Goal: Information Seeking & Learning: Find specific fact

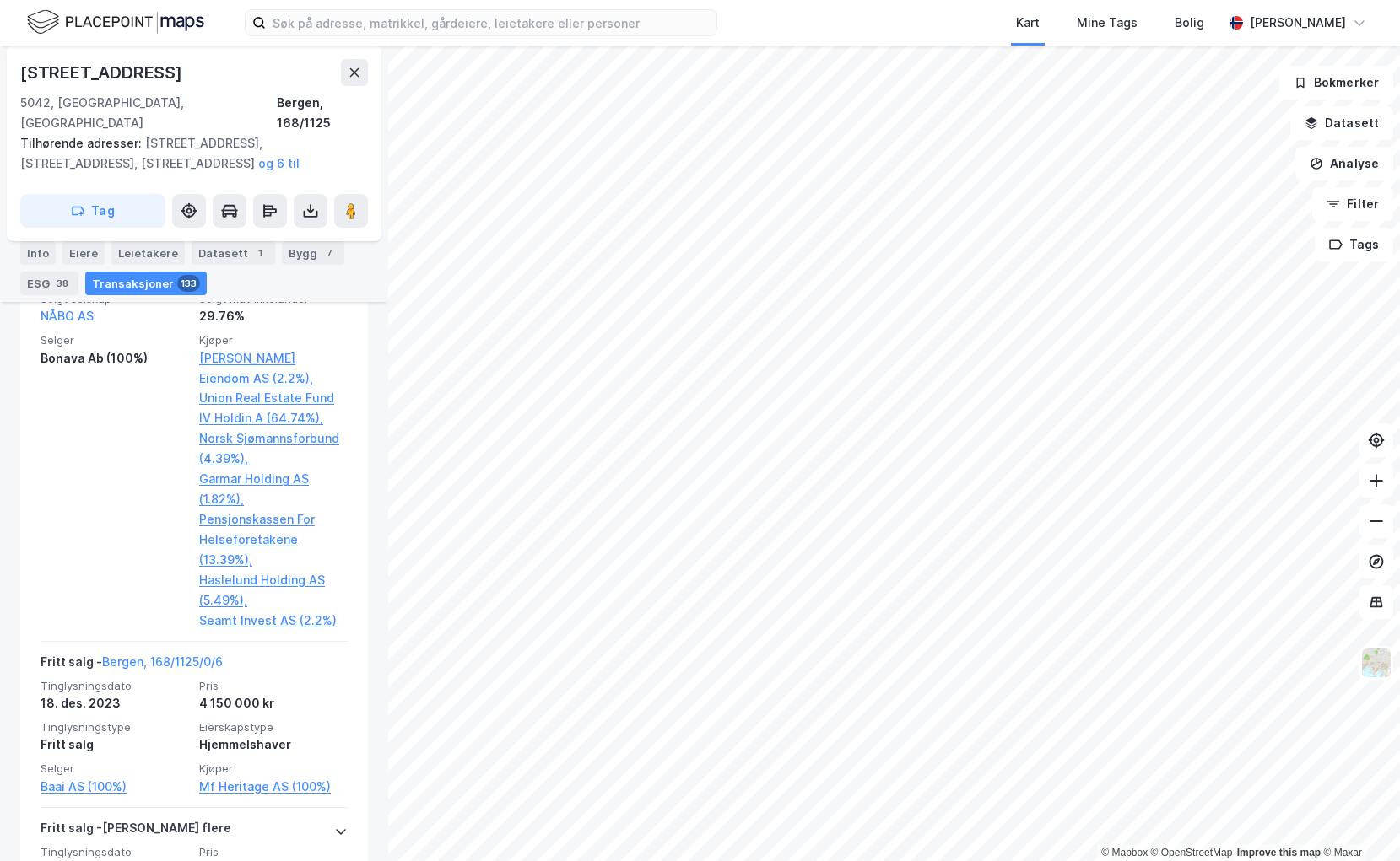
scroll to position [6681, 0]
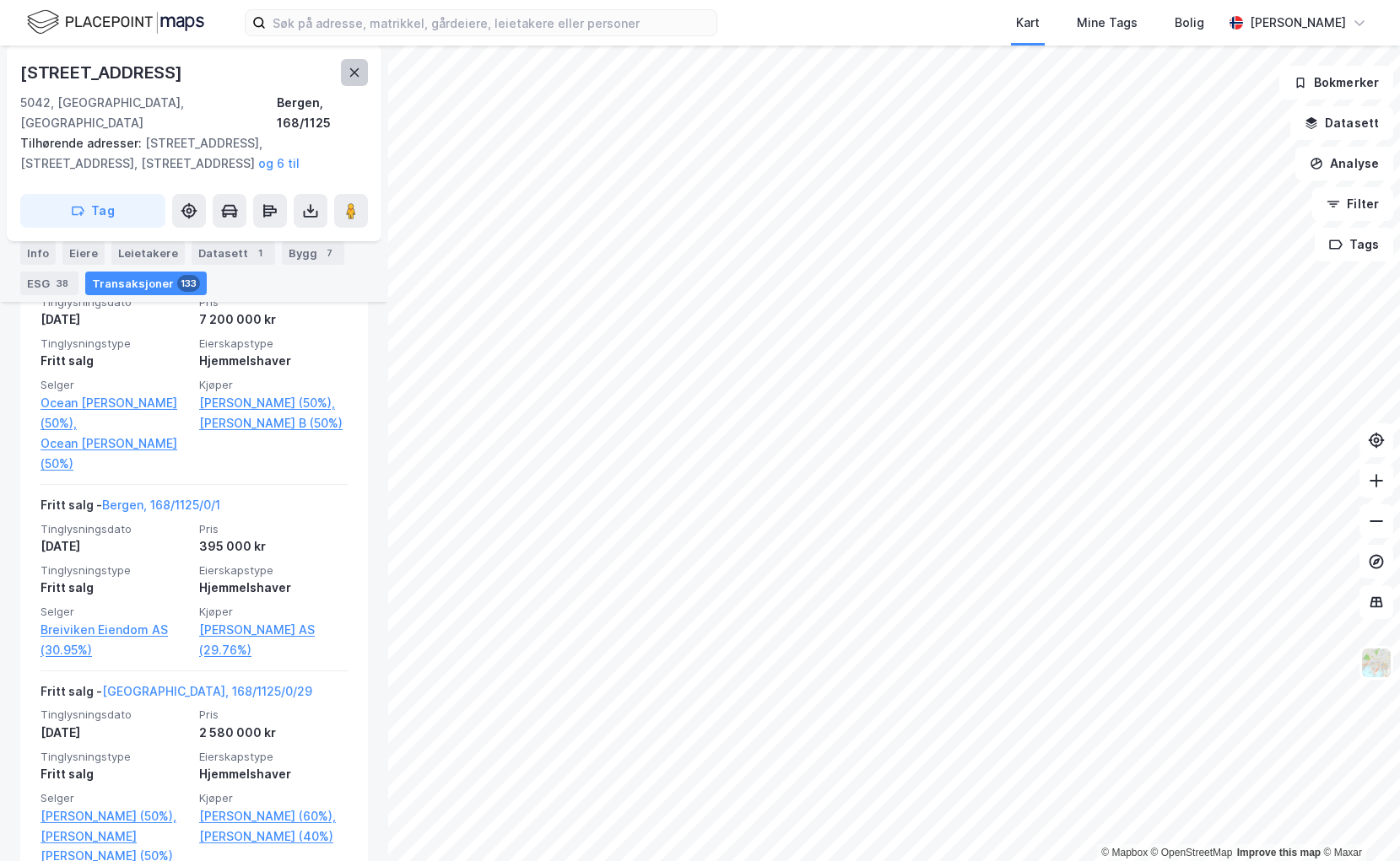
click at [347, 79] on button at bounding box center [354, 72] width 27 height 27
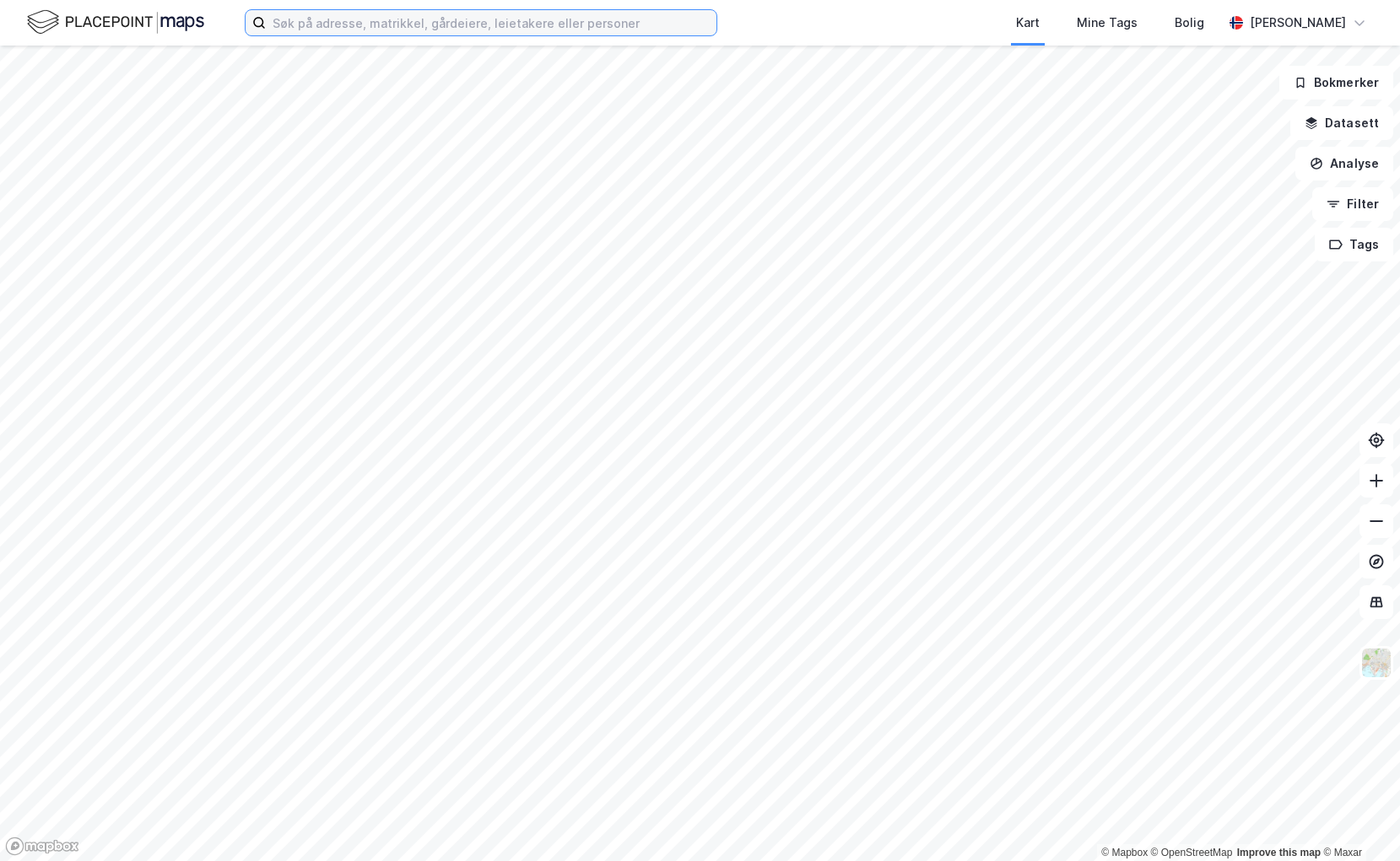
click at [482, 27] on input at bounding box center [492, 23] width 451 height 26
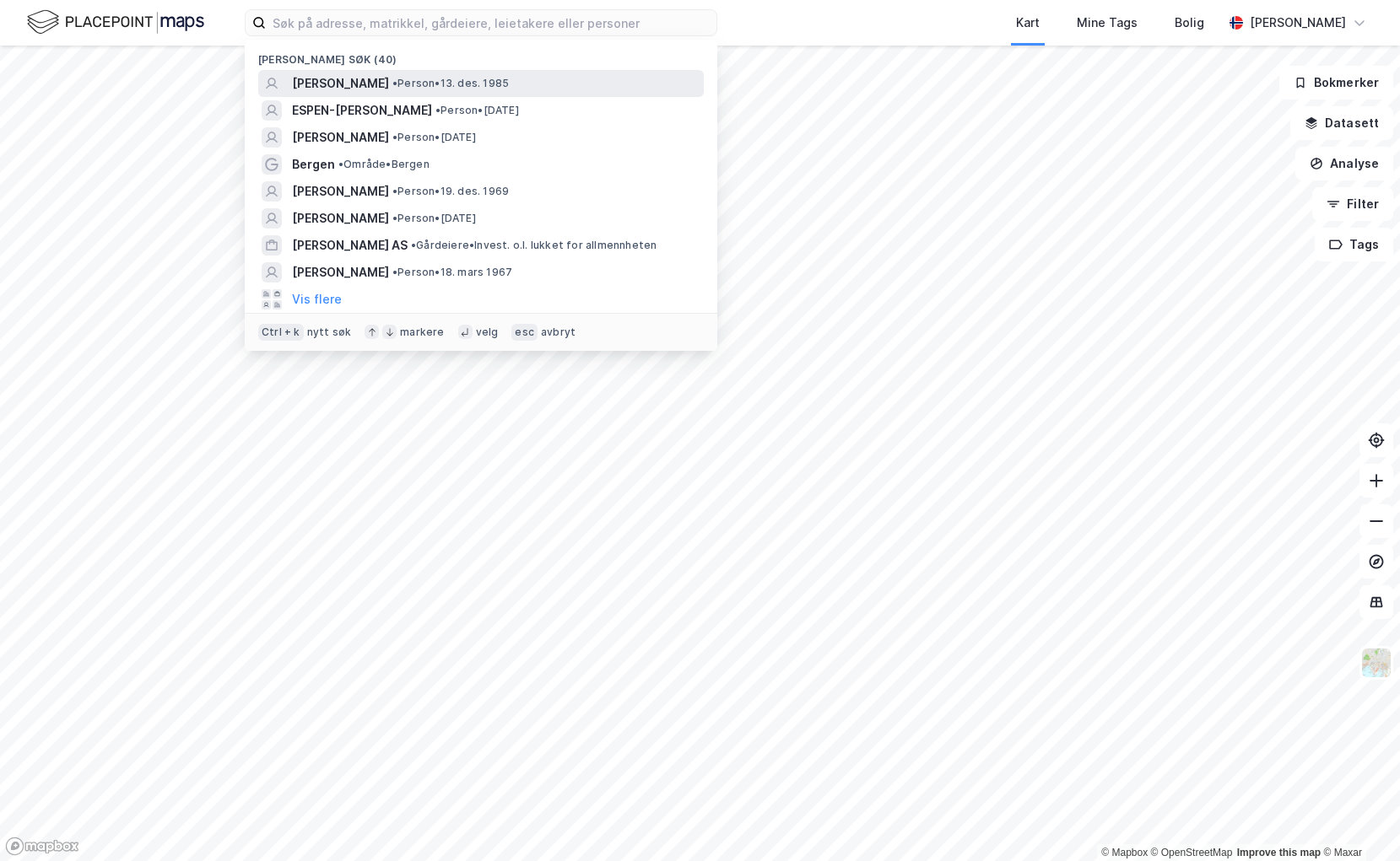
click at [325, 73] on span "[PERSON_NAME]" at bounding box center [340, 82] width 97 height 20
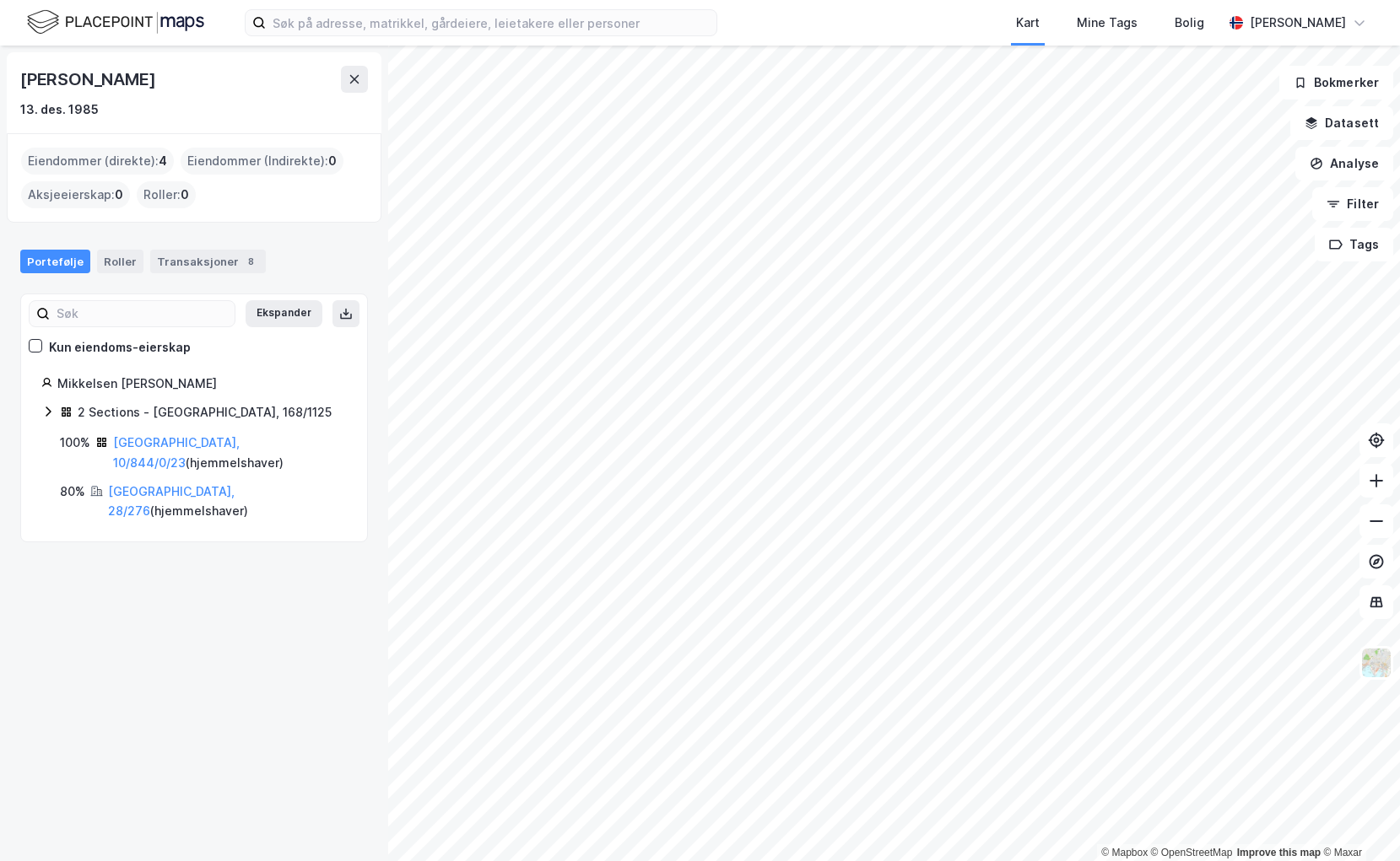
click at [47, 409] on icon at bounding box center [48, 412] width 13 height 13
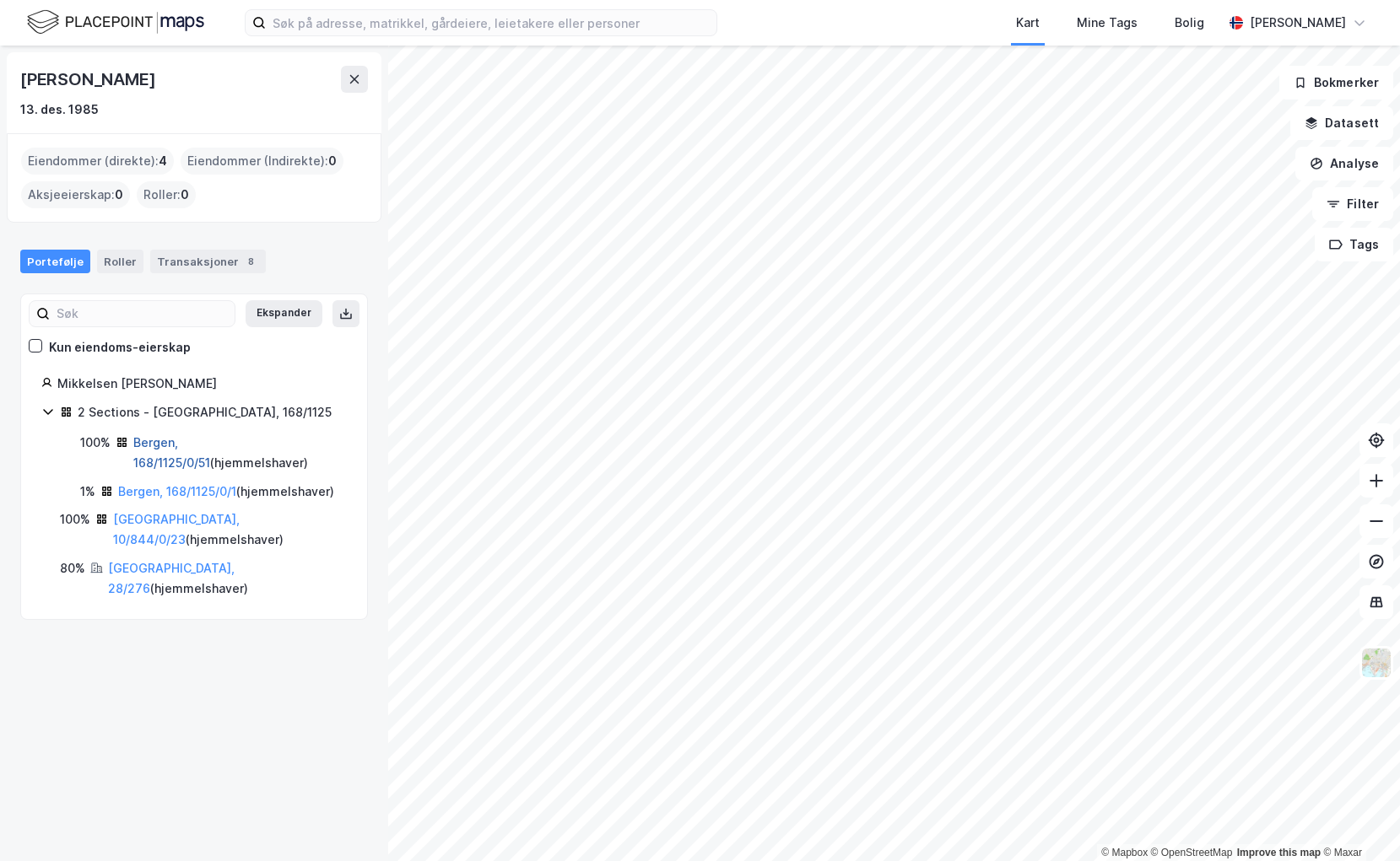
click at [184, 440] on link "Bergen, 168/1125/0/51" at bounding box center [171, 453] width 77 height 35
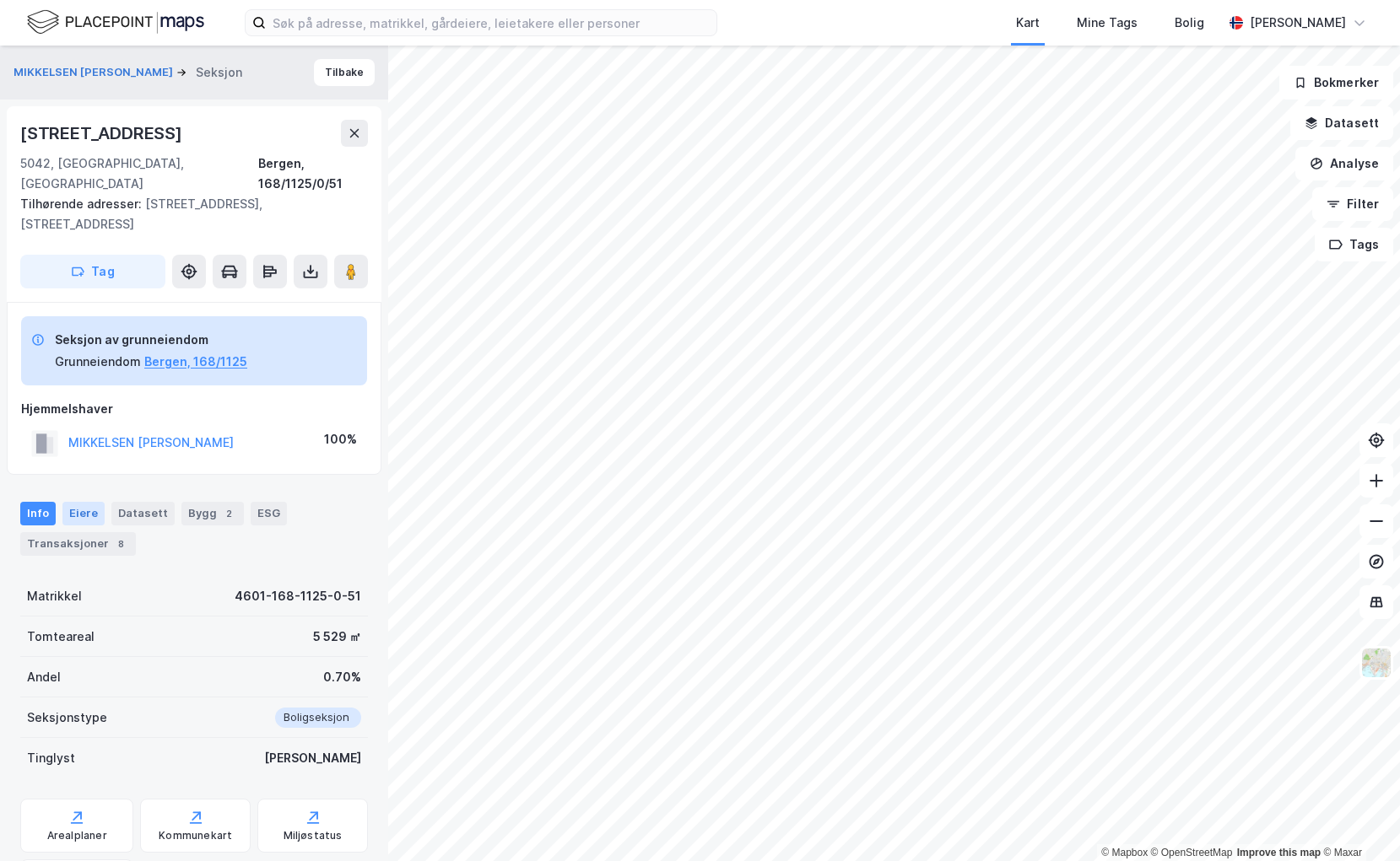
click at [73, 502] on div "Eiere" at bounding box center [83, 513] width 43 height 24
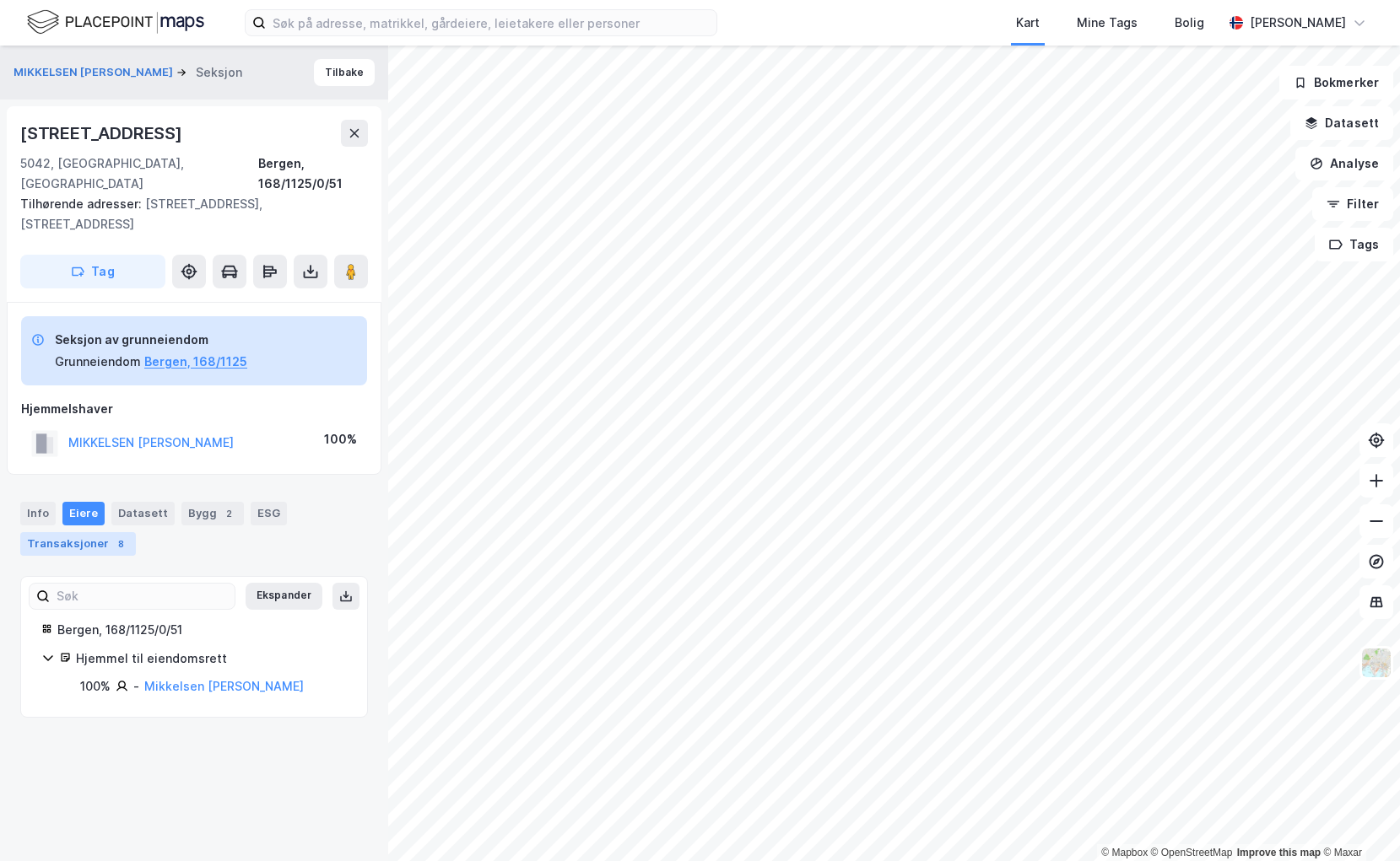
click at [75, 532] on div "Transaksjoner 8" at bounding box center [78, 544] width 116 height 24
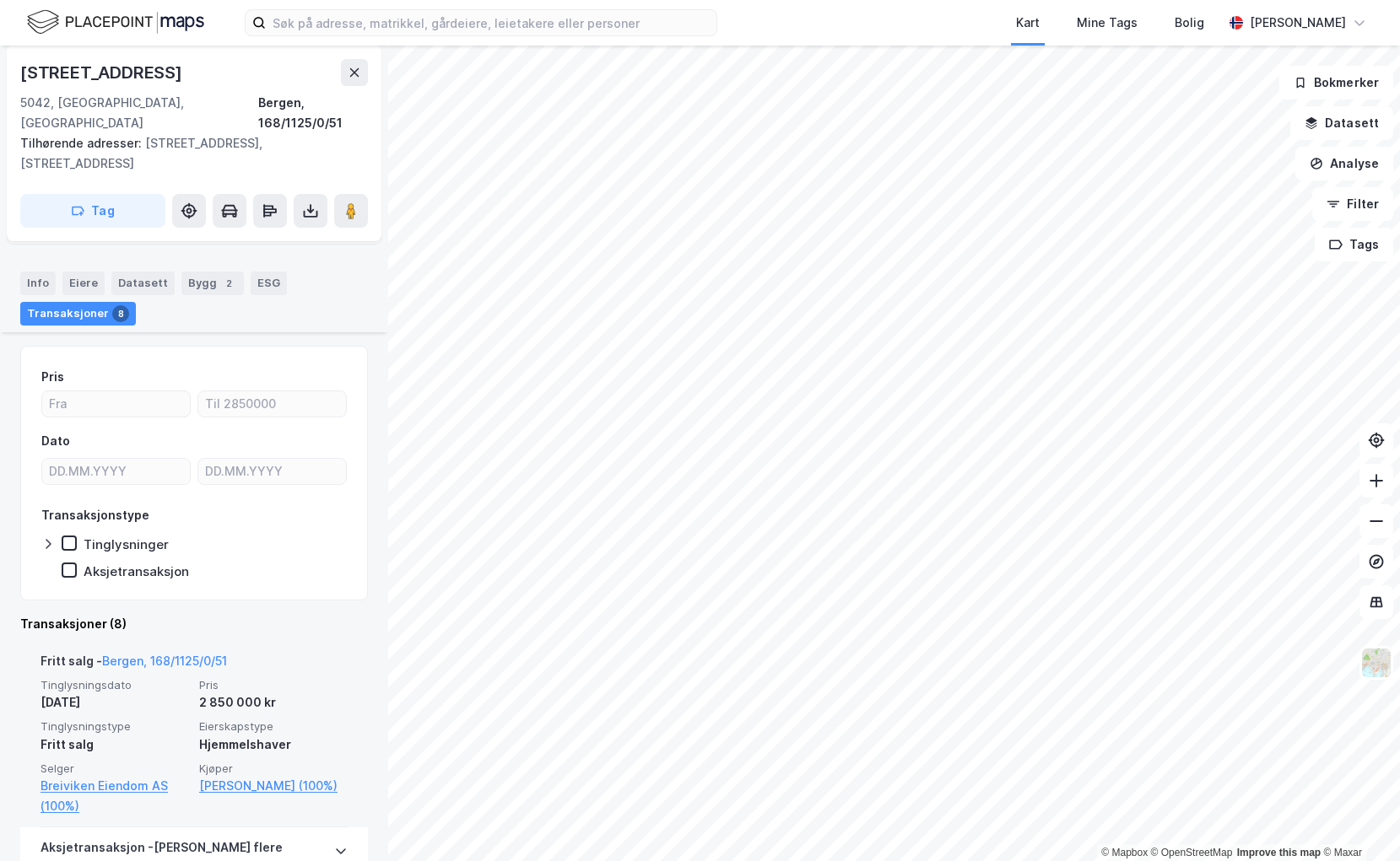
scroll to position [422, 0]
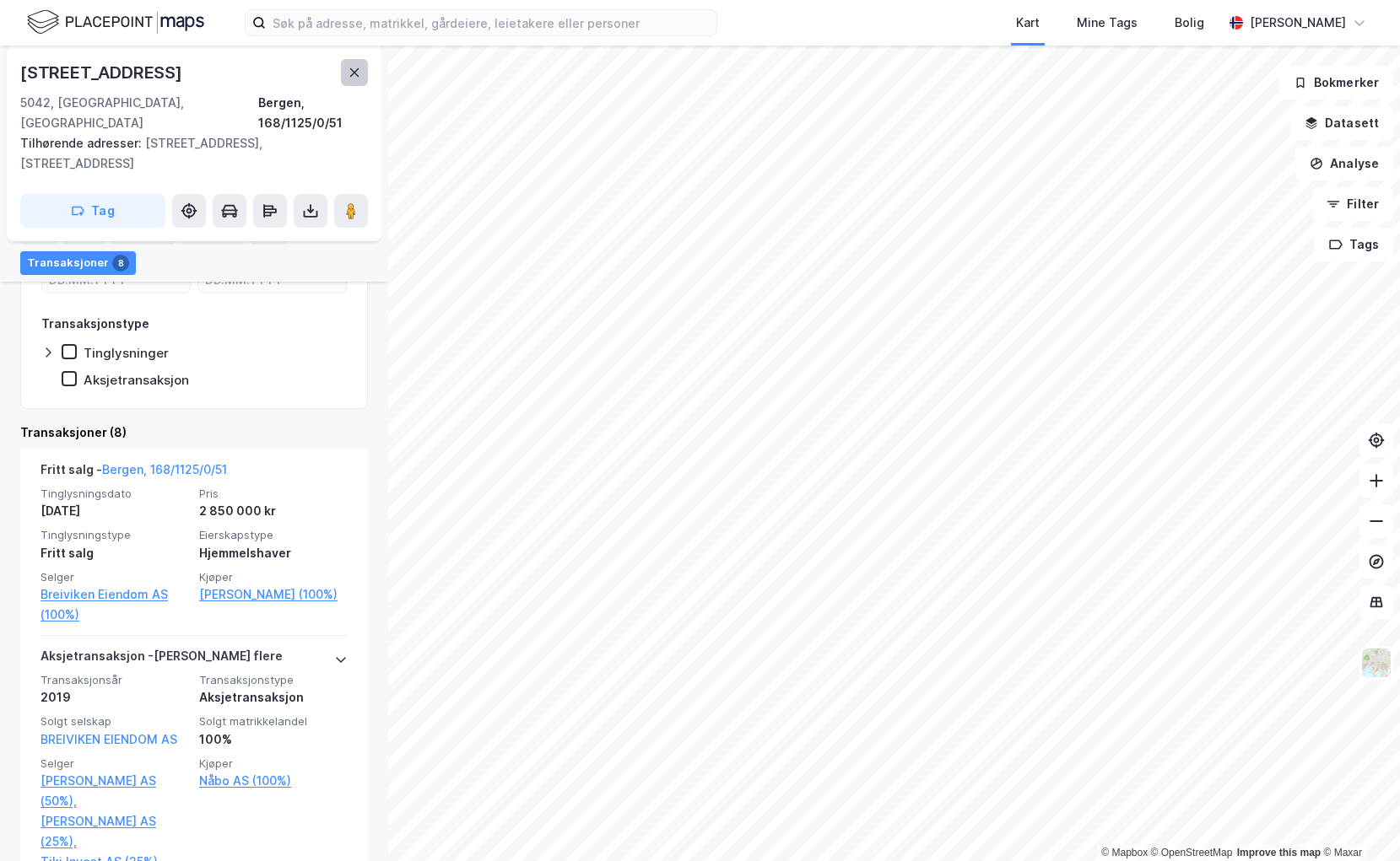
click at [351, 76] on icon at bounding box center [355, 72] width 9 height 9
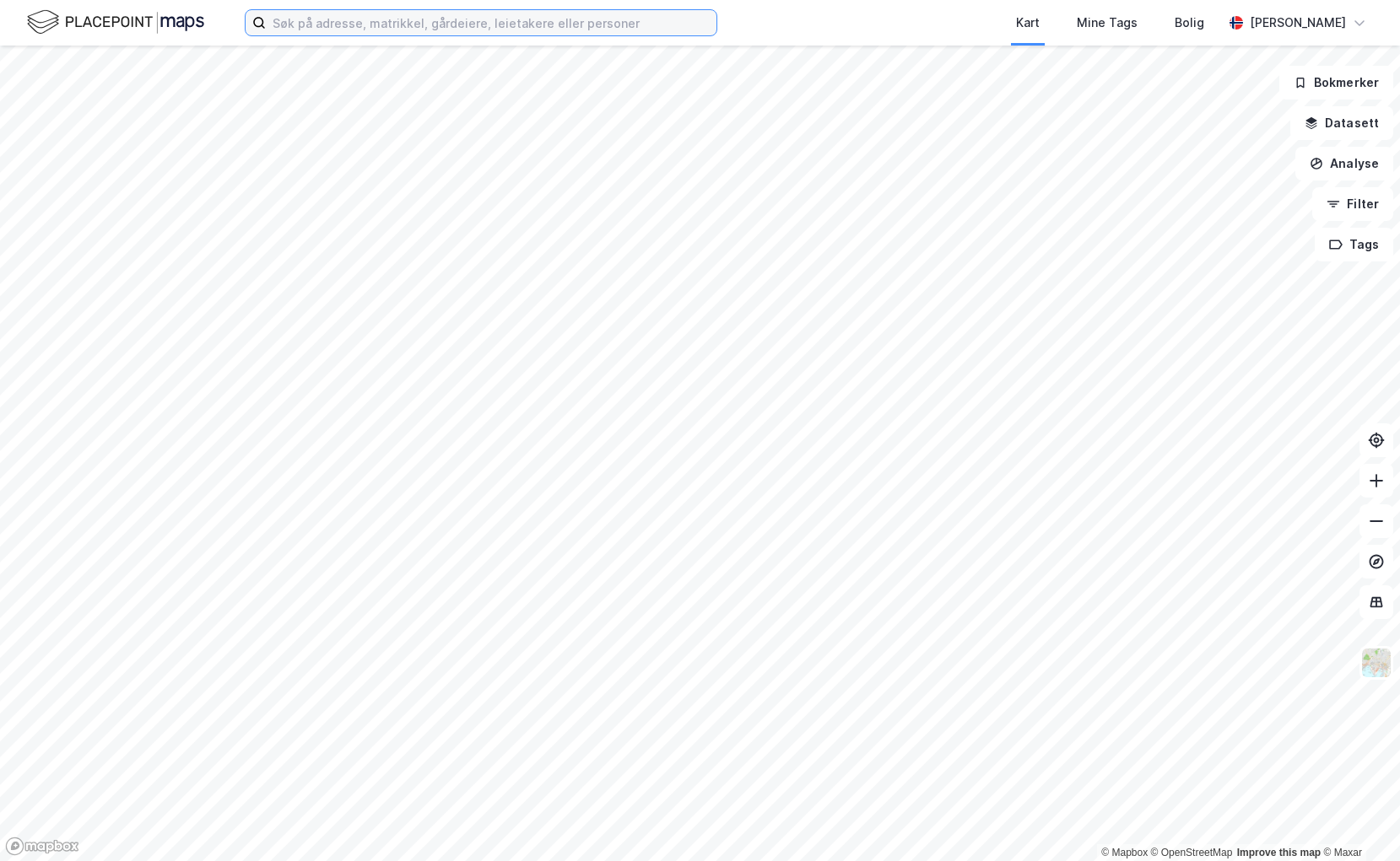
click at [376, 27] on input at bounding box center [492, 23] width 451 height 26
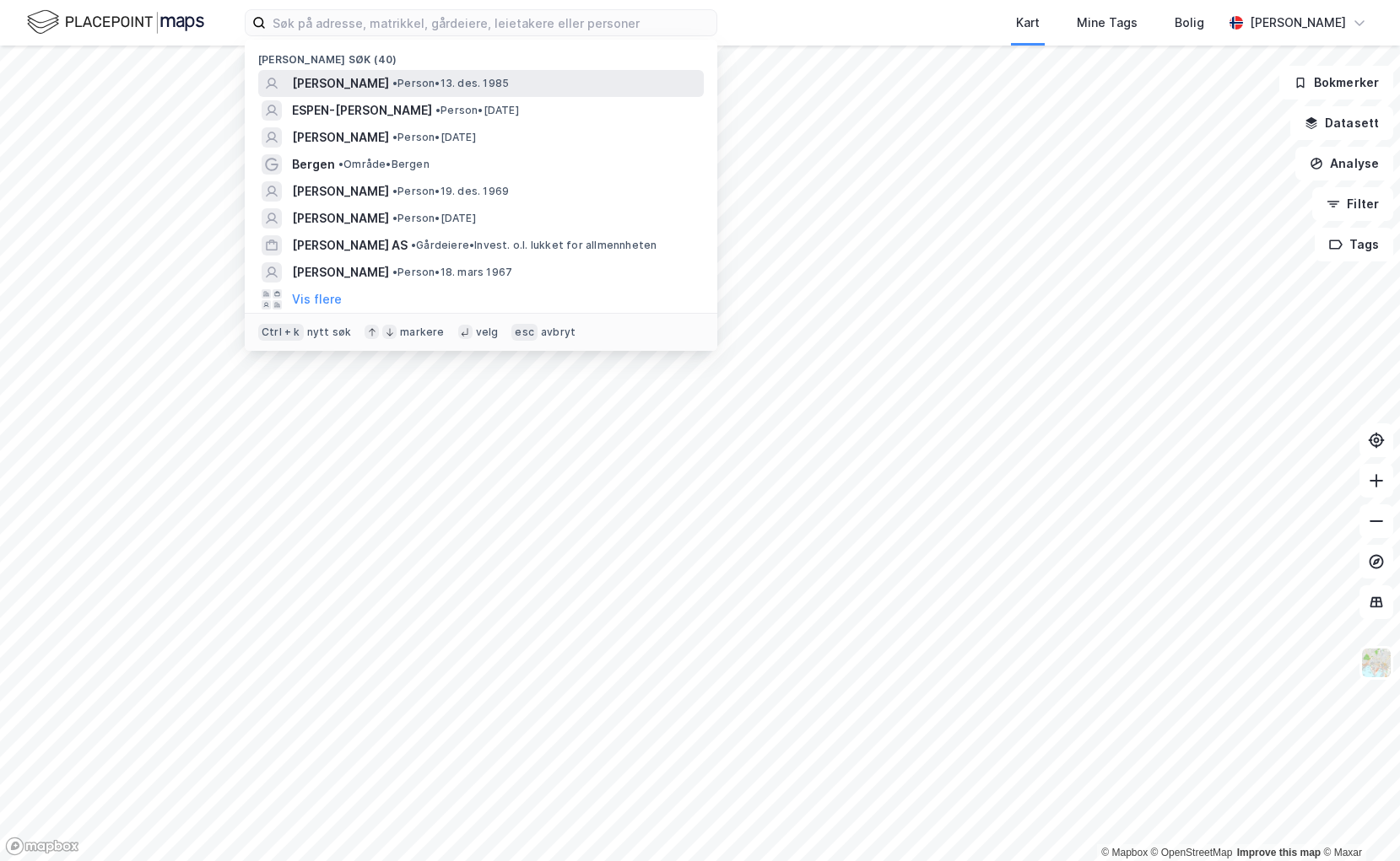
click at [336, 82] on span "[PERSON_NAME]" at bounding box center [340, 82] width 97 height 20
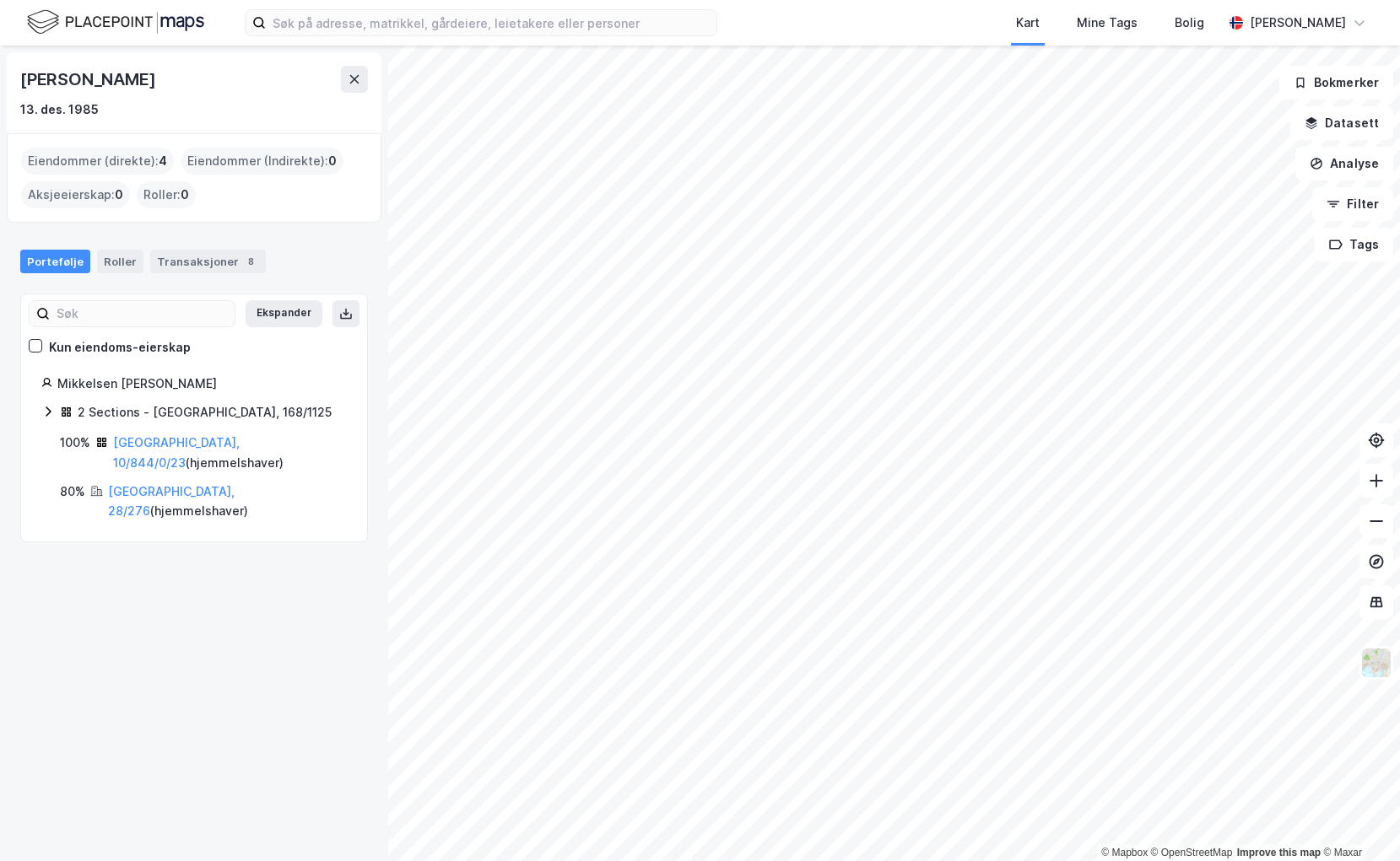
click at [45, 413] on icon at bounding box center [48, 412] width 13 height 13
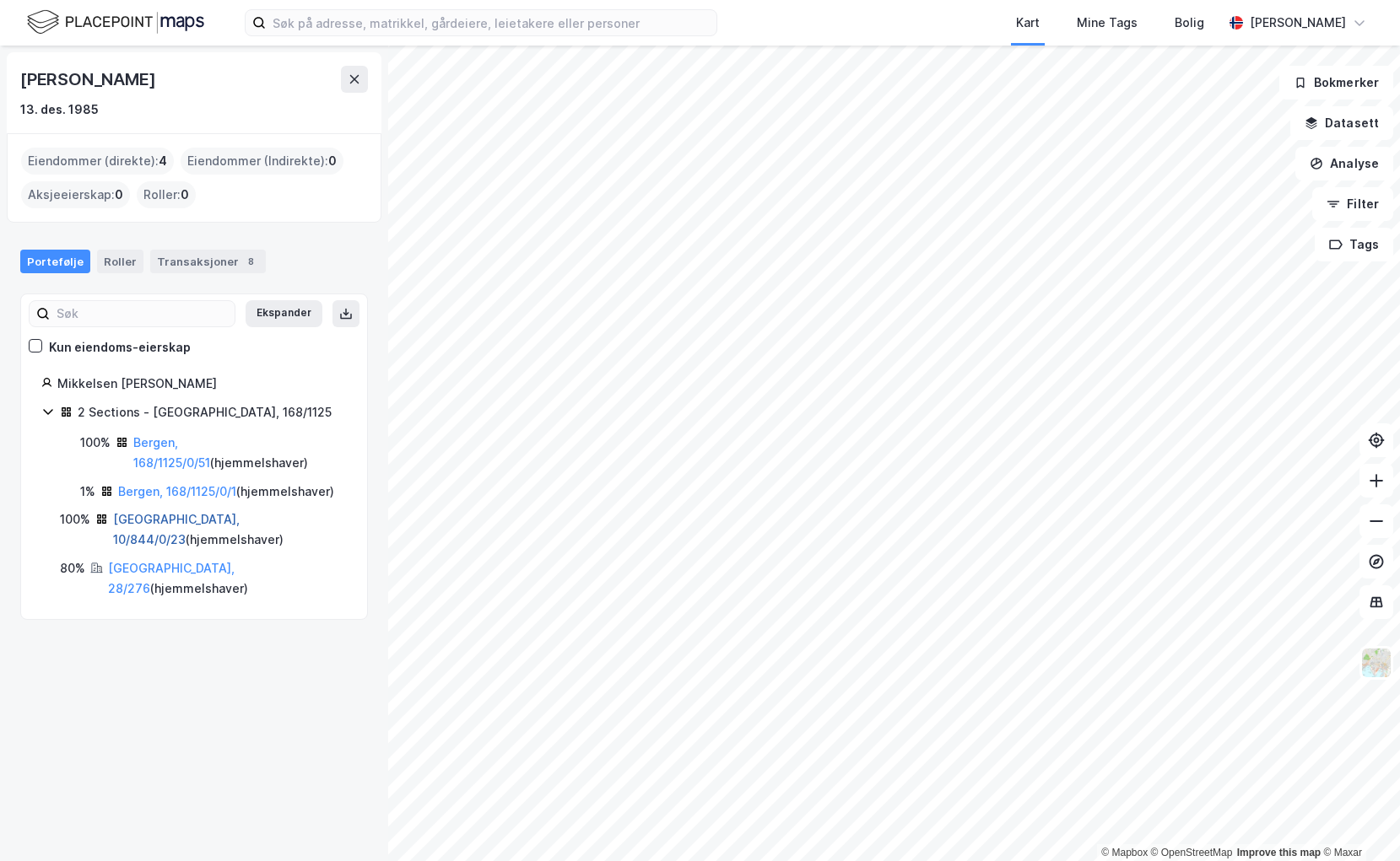
click at [145, 543] on link "[GEOGRAPHIC_DATA], 10/844/0/23" at bounding box center [176, 529] width 127 height 35
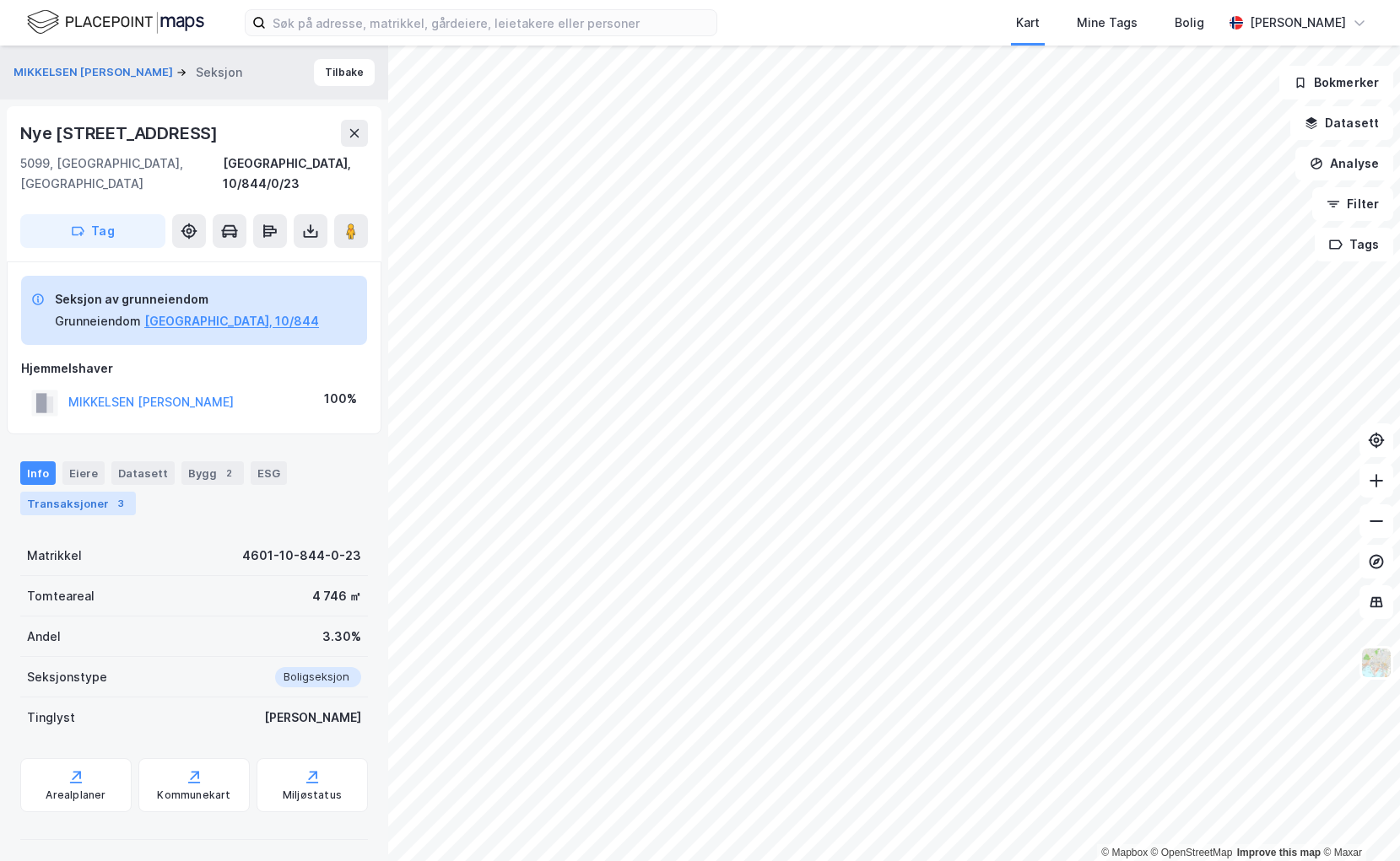
click at [95, 492] on div "Transaksjoner 3" at bounding box center [78, 503] width 116 height 24
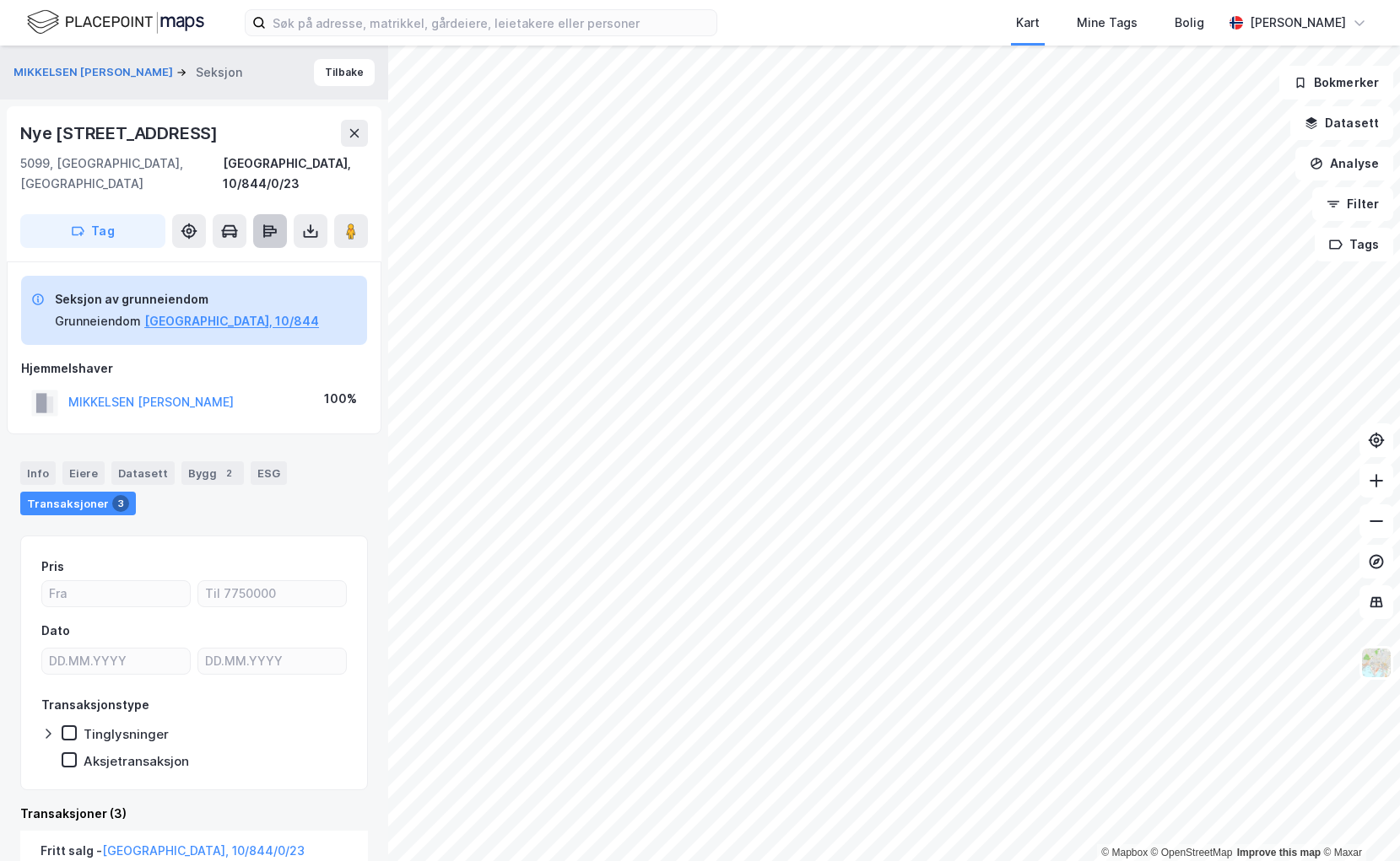
click at [260, 214] on button at bounding box center [270, 231] width 34 height 34
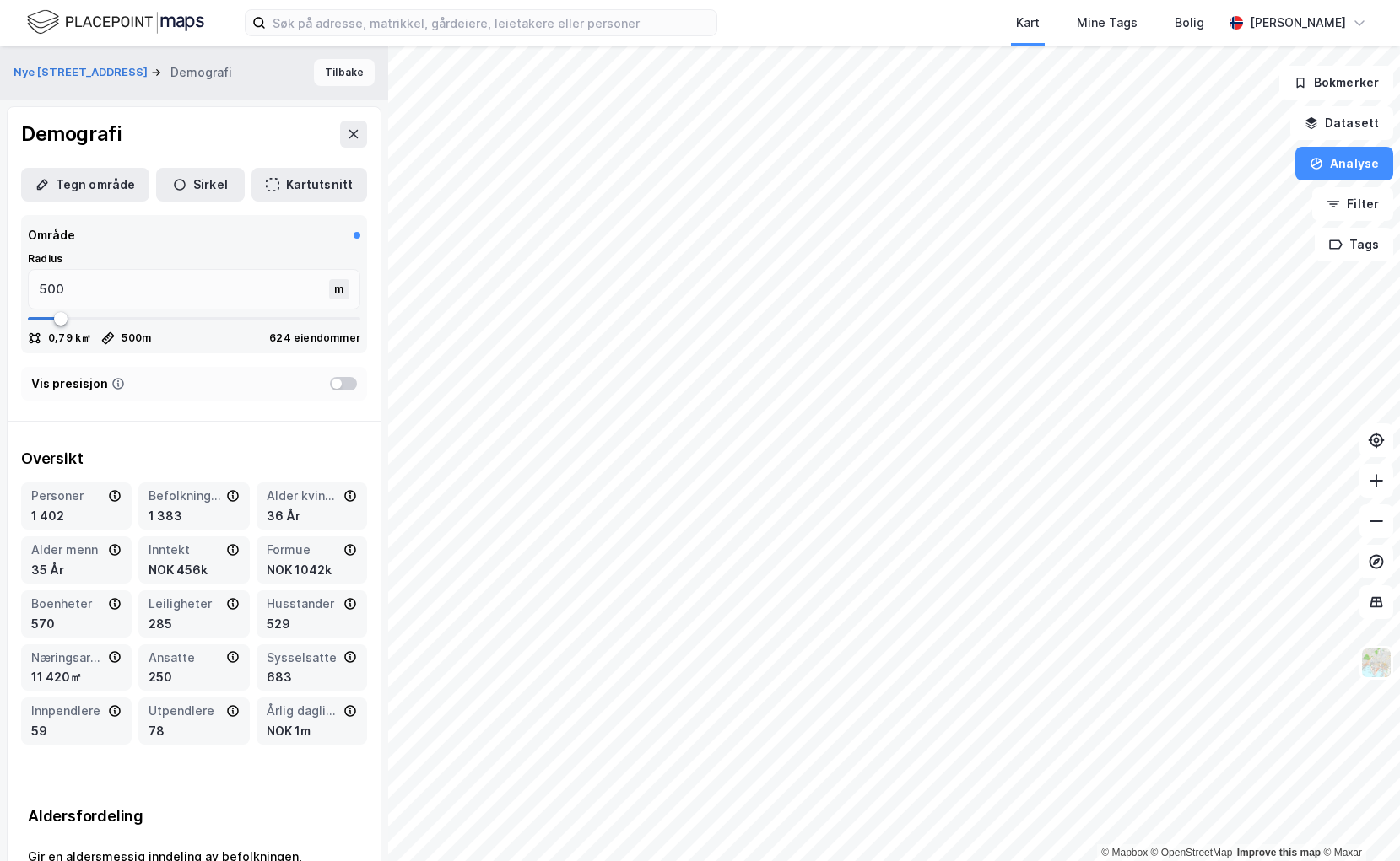
click at [333, 69] on button "Tilbake" at bounding box center [344, 72] width 61 height 27
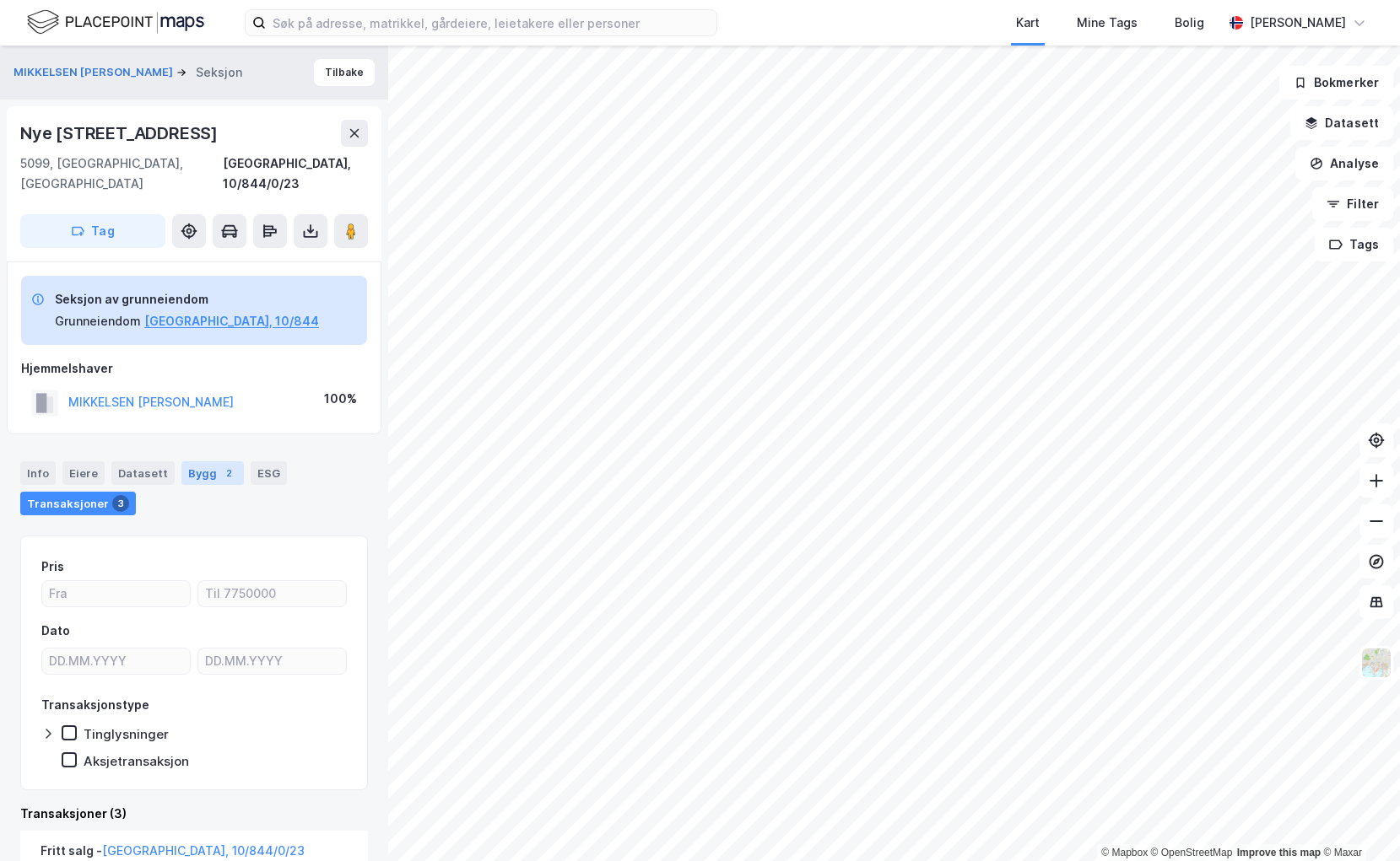
click at [207, 461] on div "Bygg 2" at bounding box center [212, 473] width 63 height 24
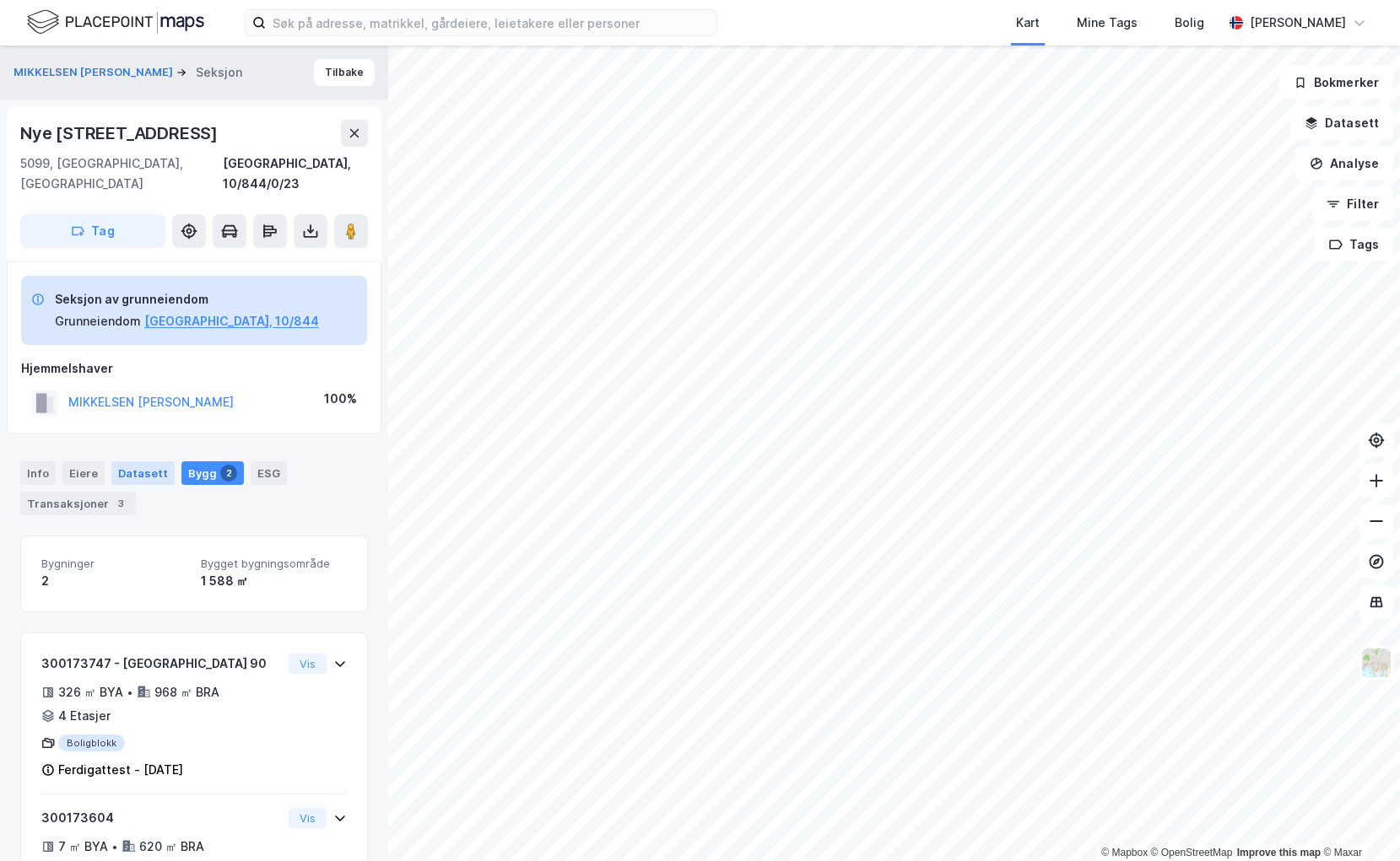
click at [148, 462] on div "Datasett" at bounding box center [143, 473] width 63 height 24
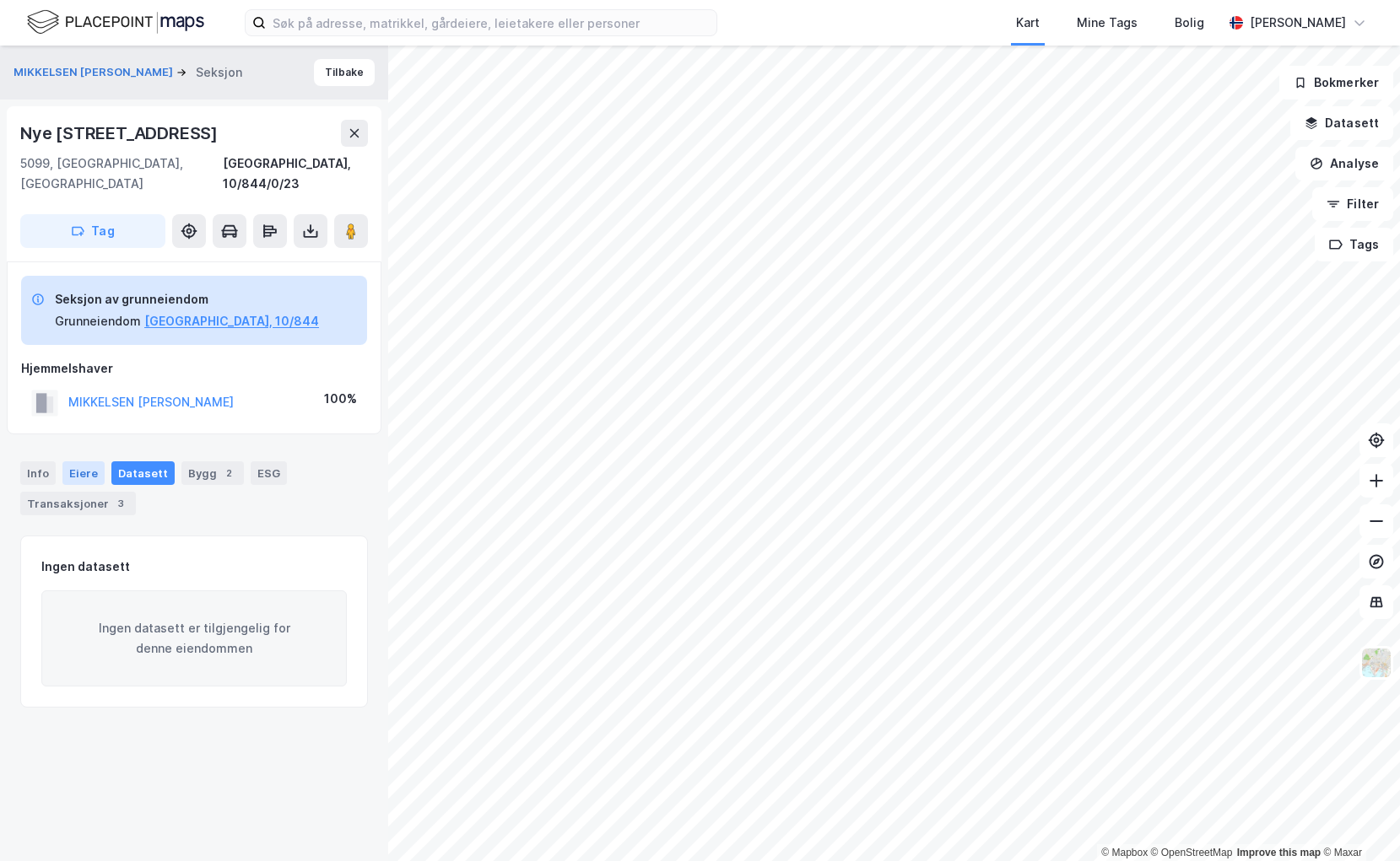
click at [88, 461] on div "Eiere" at bounding box center [83, 473] width 43 height 24
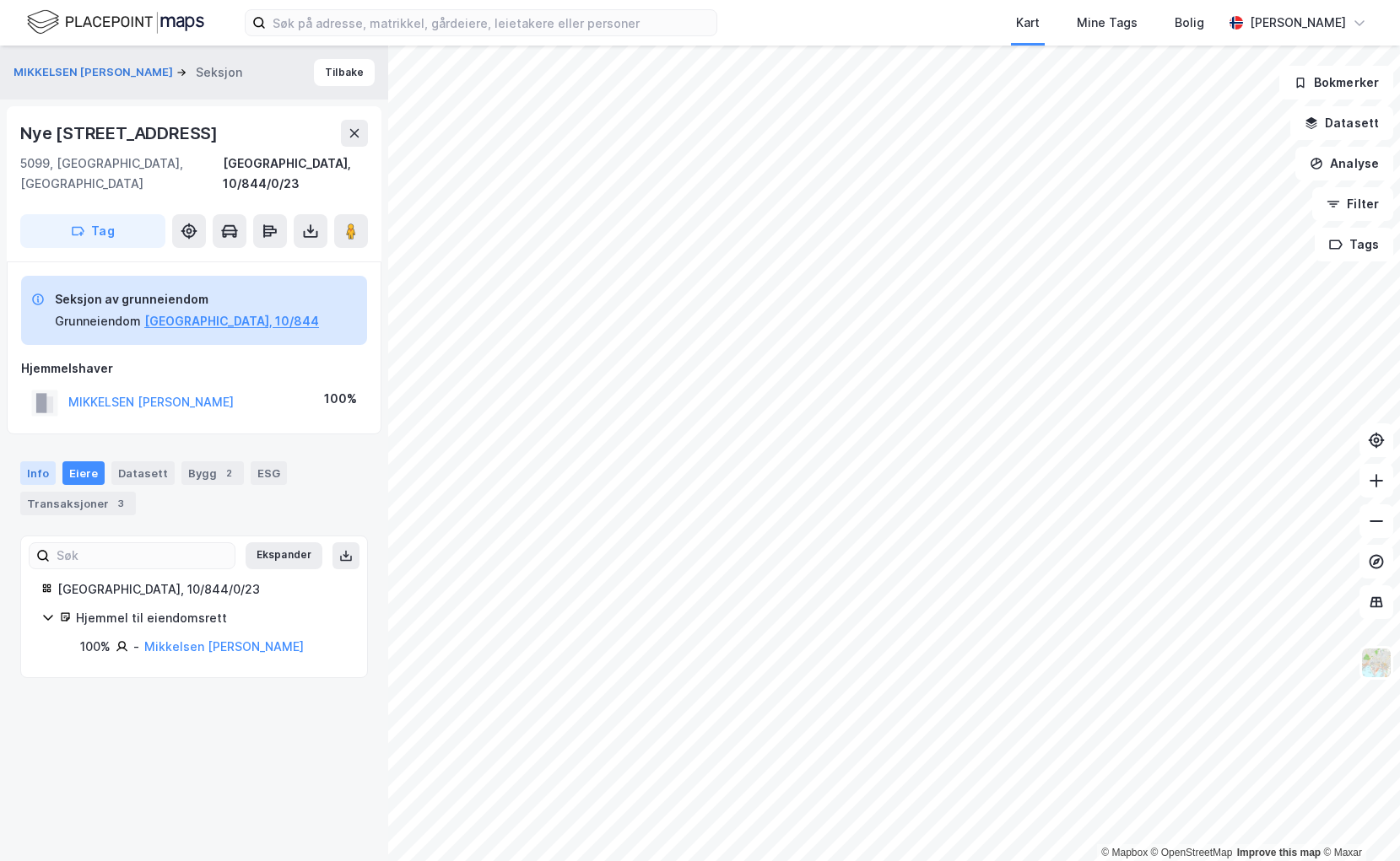
click at [44, 461] on div "Info" at bounding box center [37, 473] width 35 height 24
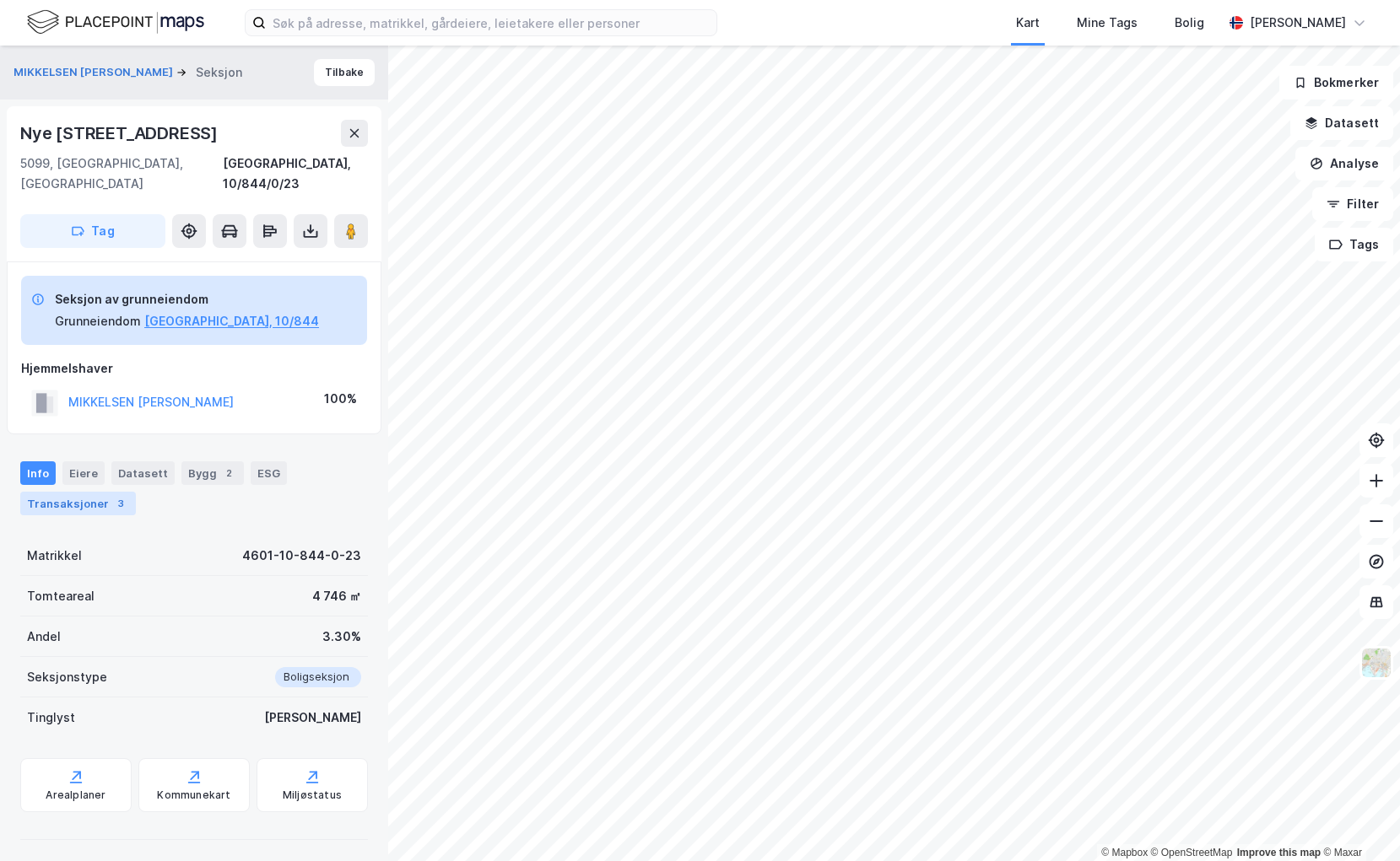
click at [81, 492] on div "Transaksjoner 3" at bounding box center [78, 503] width 116 height 24
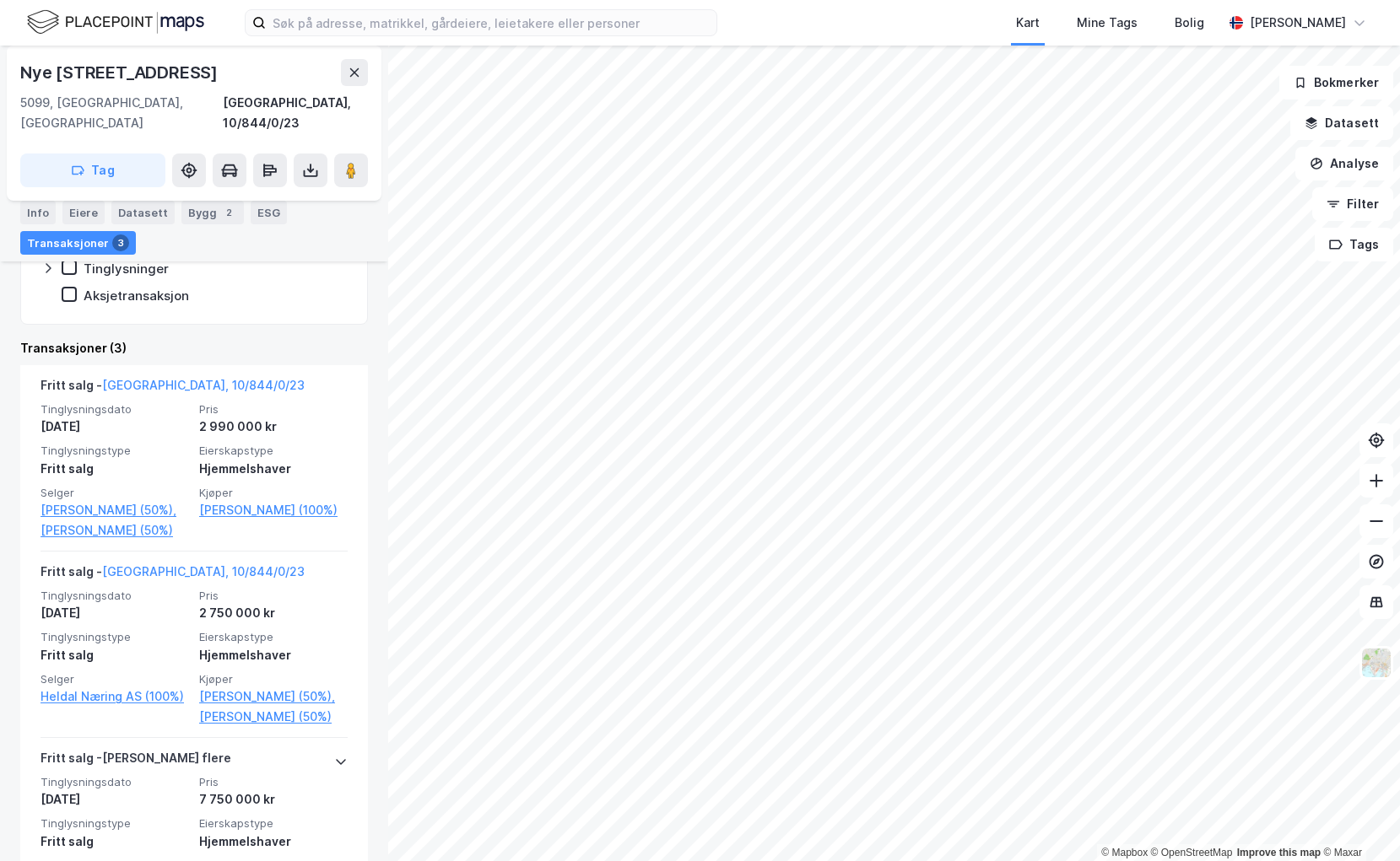
scroll to position [506, 0]
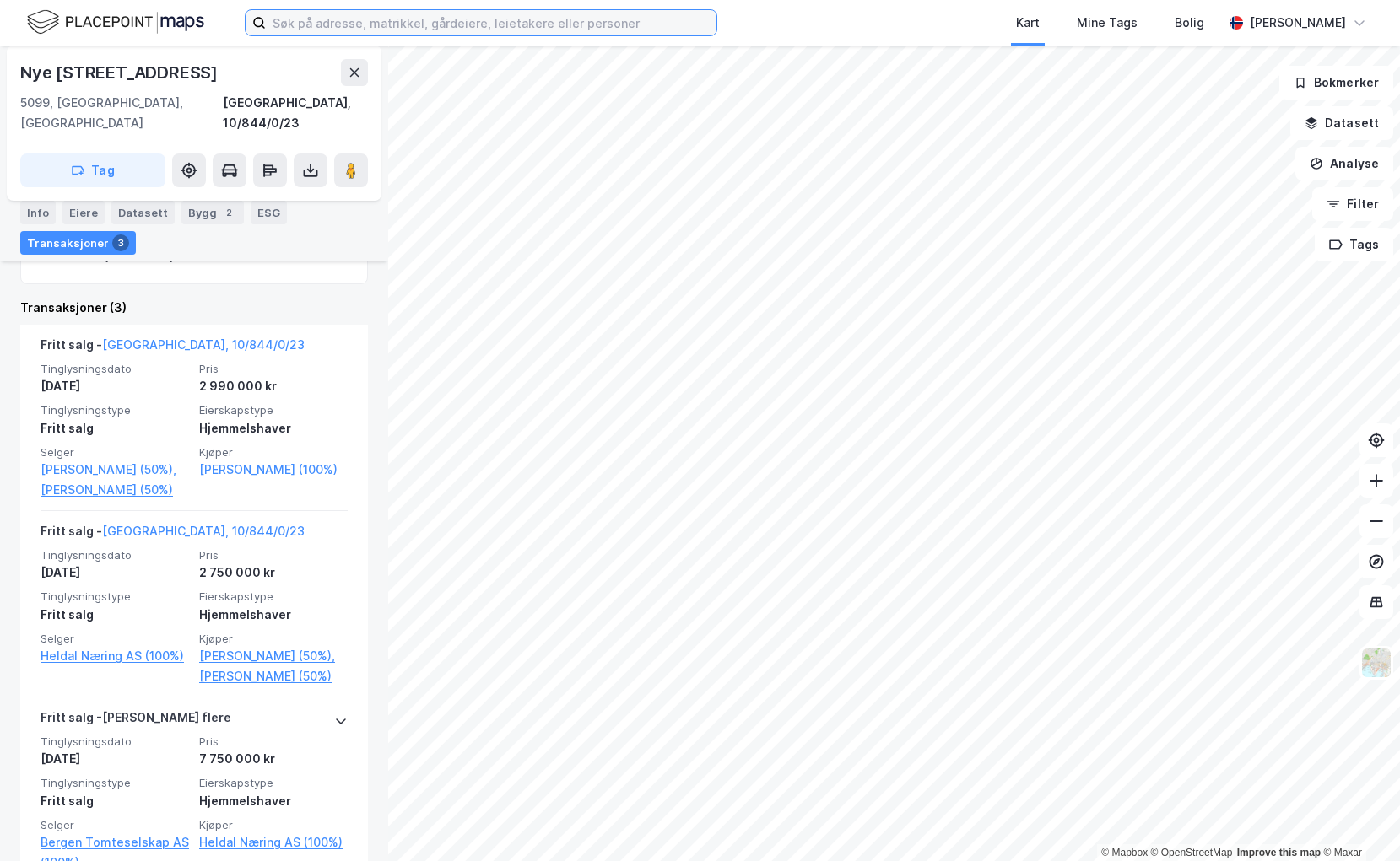
click at [360, 17] on input at bounding box center [492, 23] width 451 height 26
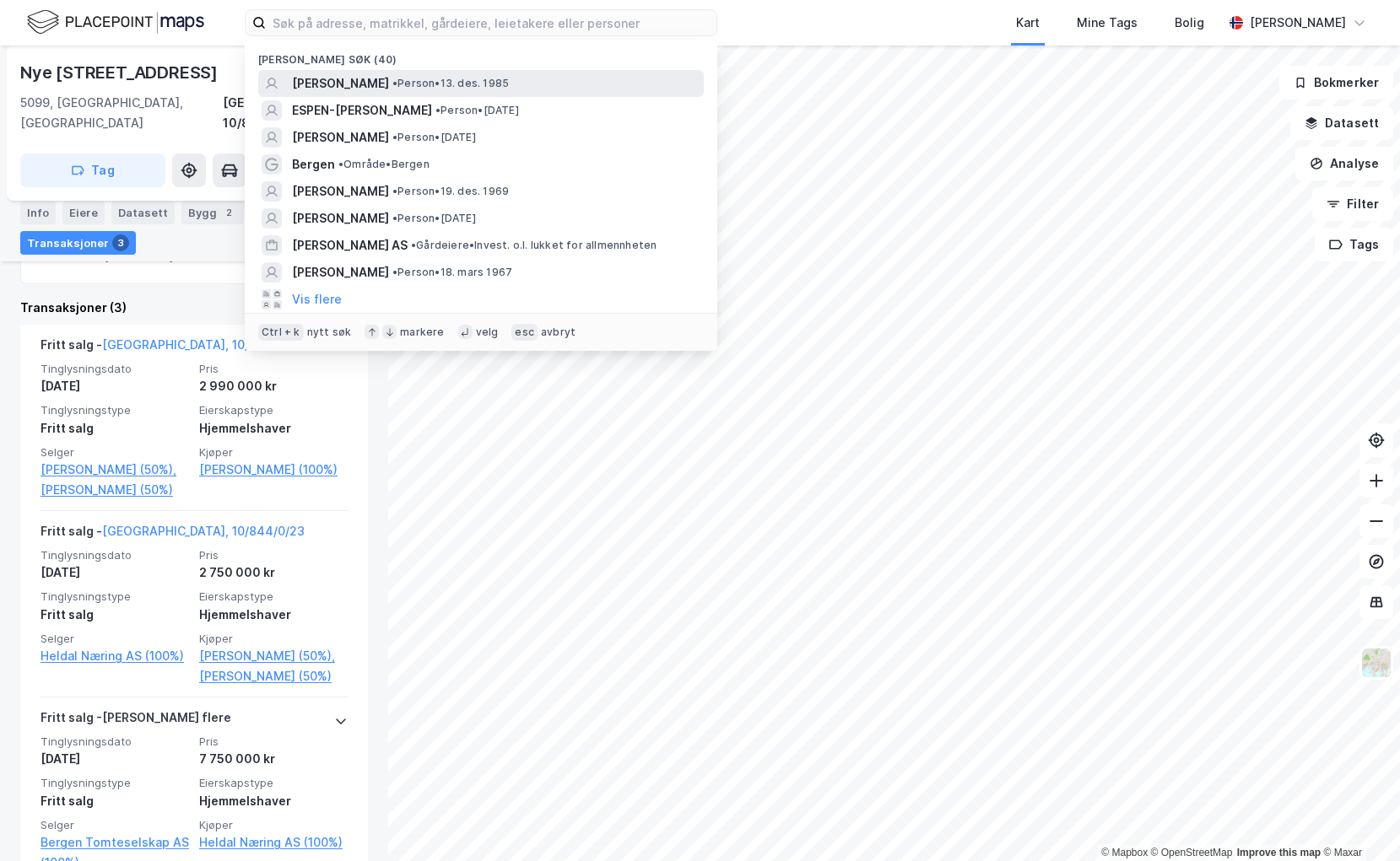
click at [352, 81] on span "[PERSON_NAME]" at bounding box center [340, 82] width 97 height 20
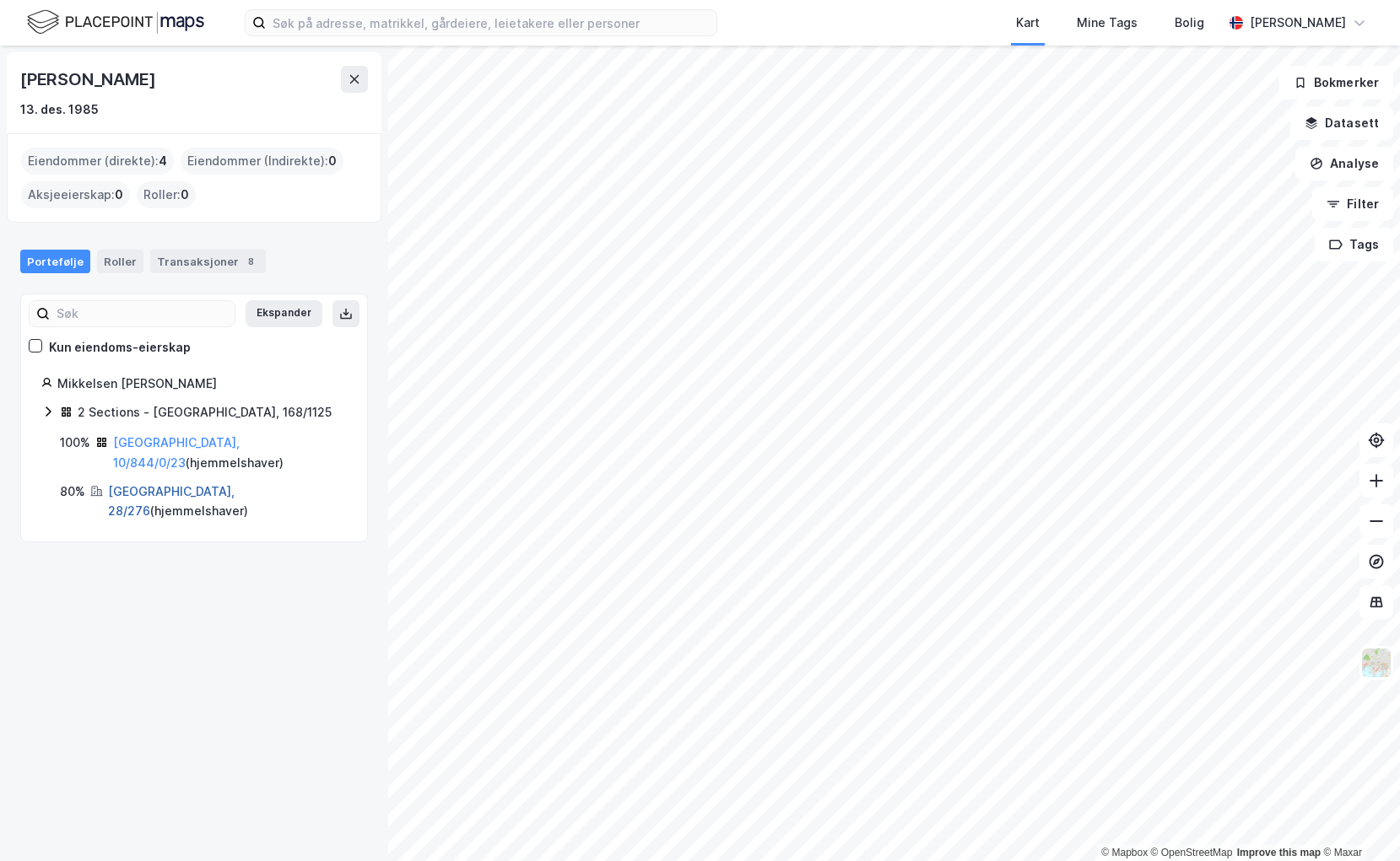
click at [117, 484] on link "[GEOGRAPHIC_DATA], 28/276" at bounding box center [171, 501] width 127 height 35
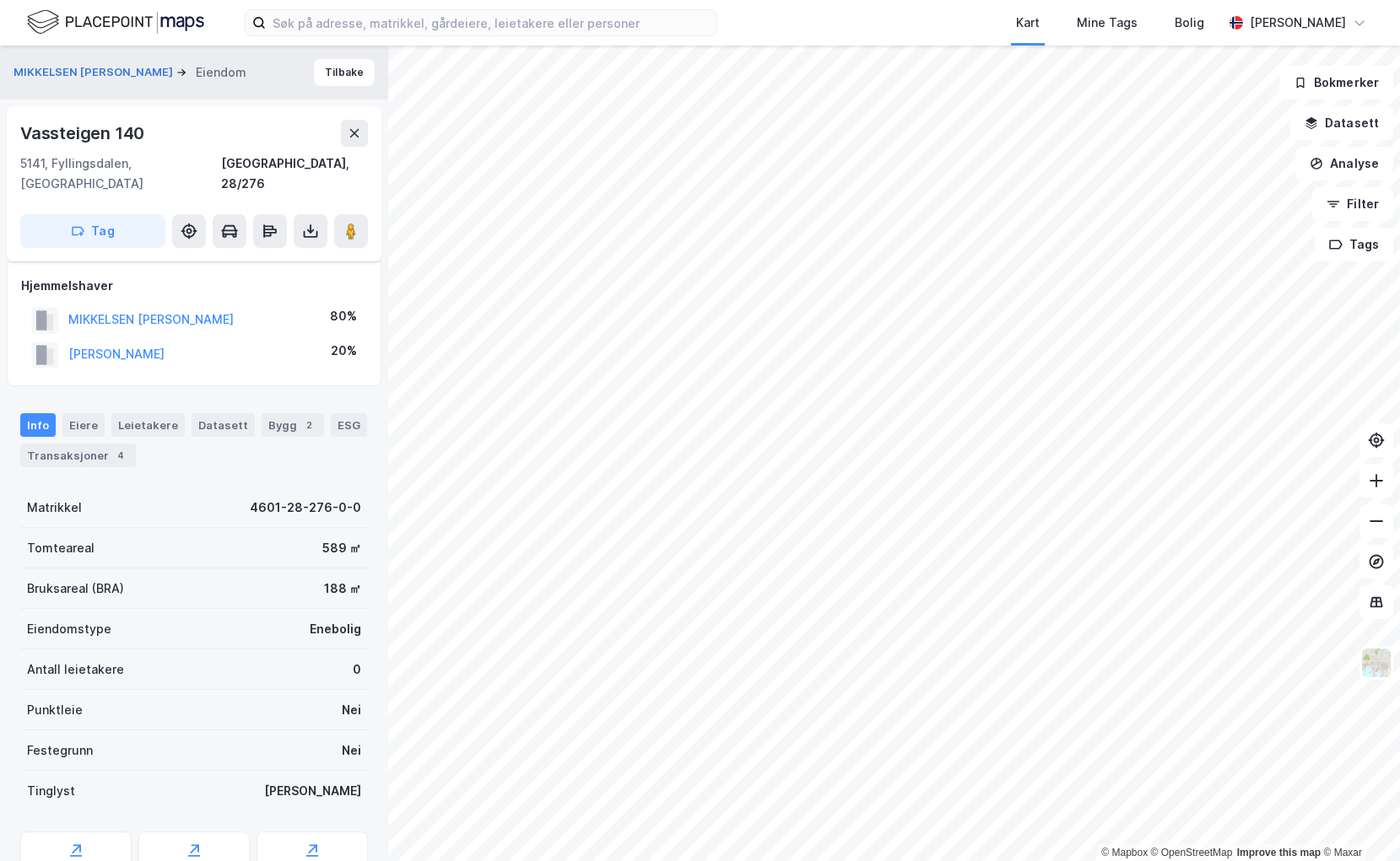
scroll to position [127, 0]
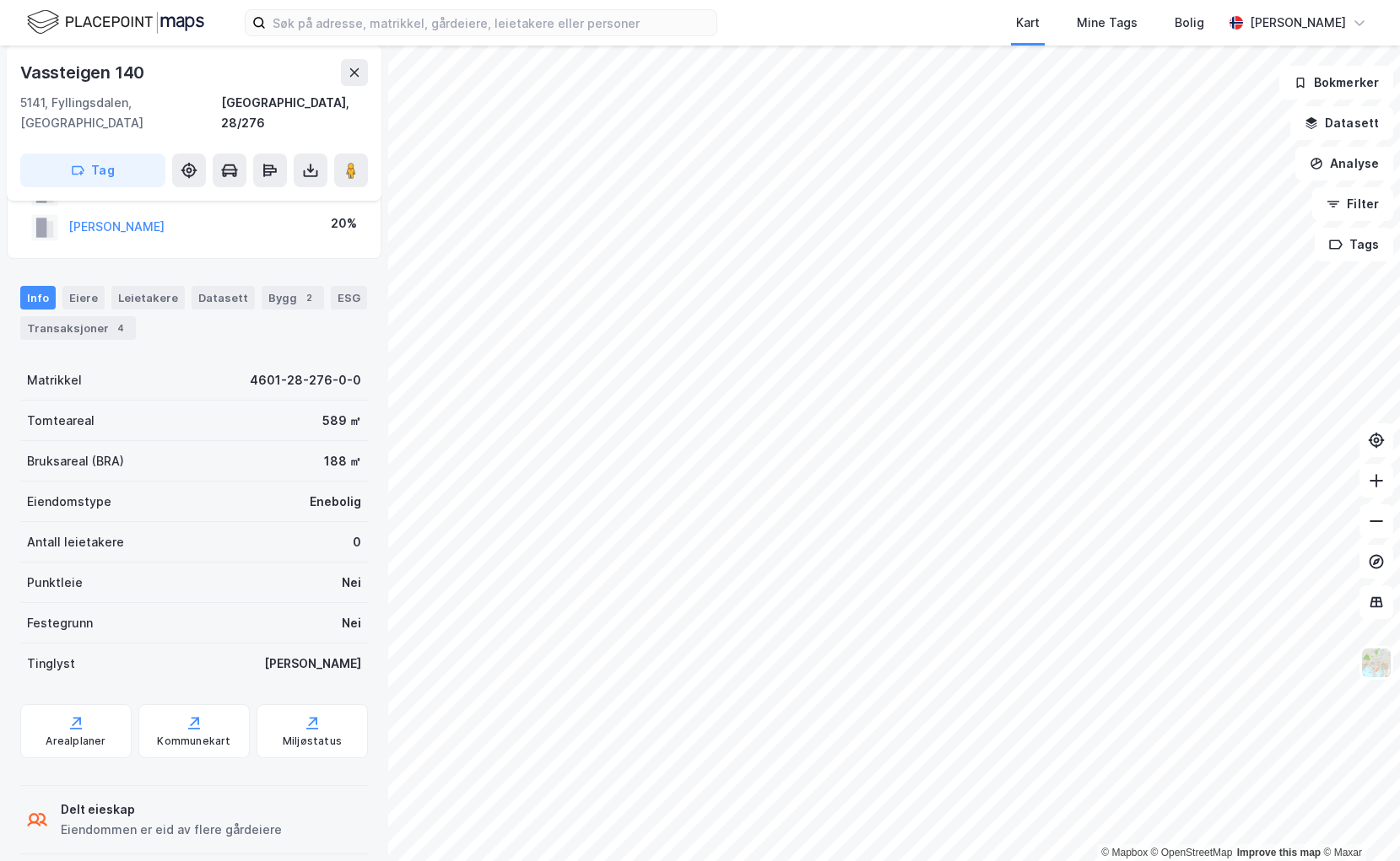
click at [845, 422] on div "© Mapbox © OpenStreetMap Improve this map © [PERSON_NAME] [PERSON_NAME] Eiendom…" at bounding box center [700, 453] width 1400 height 816
click at [799, 320] on div "© Mapbox © OpenStreetMap Improve this map © [PERSON_NAME] [PERSON_NAME] Eiendom…" at bounding box center [700, 453] width 1400 height 816
click at [355, 162] on image at bounding box center [350, 170] width 10 height 17
click at [45, 316] on div "Transaksjoner 4" at bounding box center [78, 328] width 116 height 24
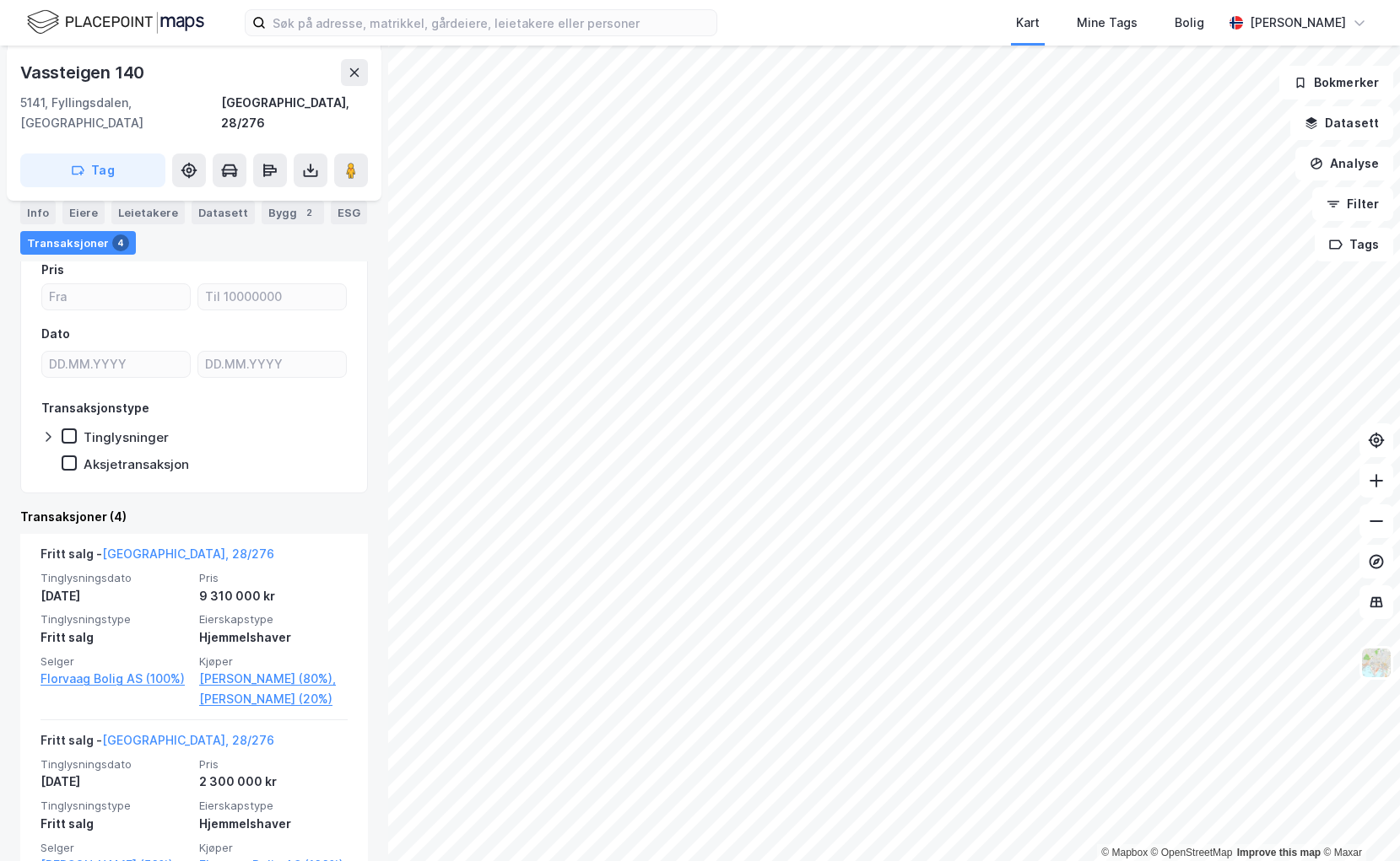
scroll to position [337, 0]
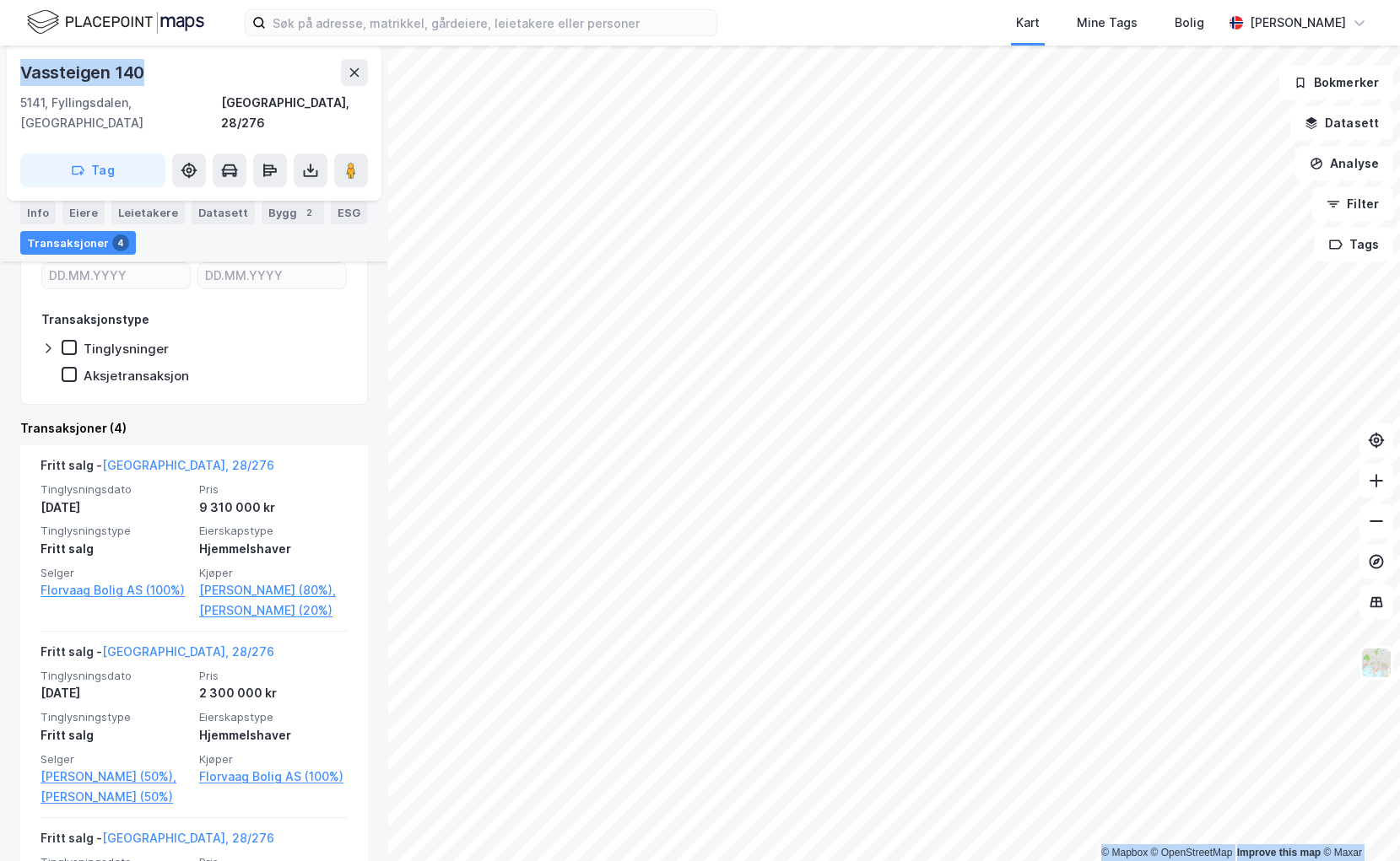
drag, startPoint x: 147, startPoint y: 72, endPoint x: -3, endPoint y: 65, distance: 150.2
click at [0, 65] on html "Kart Mine Tags Bolig [PERSON_NAME] © Mapbox © OpenStreetMap Improve this map © …" at bounding box center [700, 430] width 1400 height 861
copy div "© Mapbox © OpenStreetMap Improve this map © [PERSON_NAME] [PERSON_NAME] Eiendom…"
